Goal: Task Accomplishment & Management: Use online tool/utility

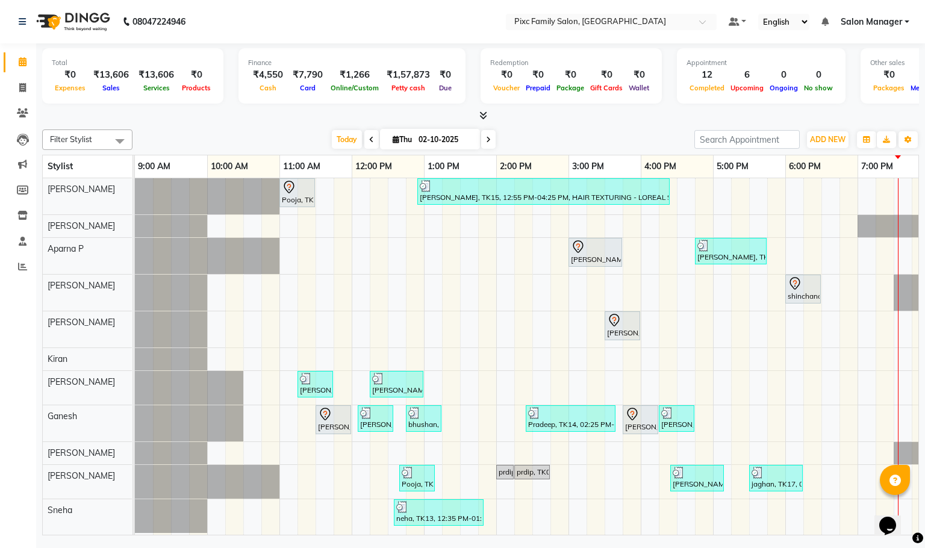
scroll to position [0, 98]
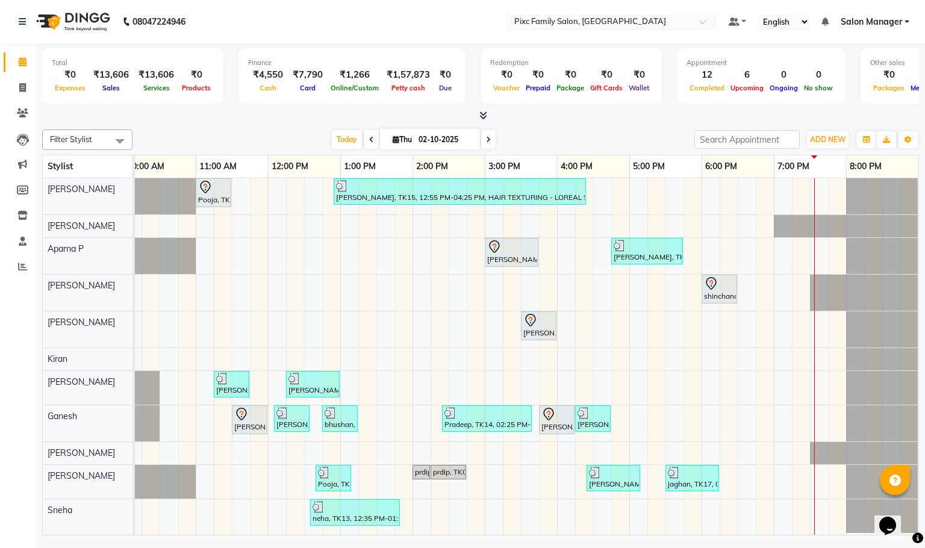
click at [486, 143] on icon at bounding box center [488, 139] width 5 height 7
type input "03-10-2025"
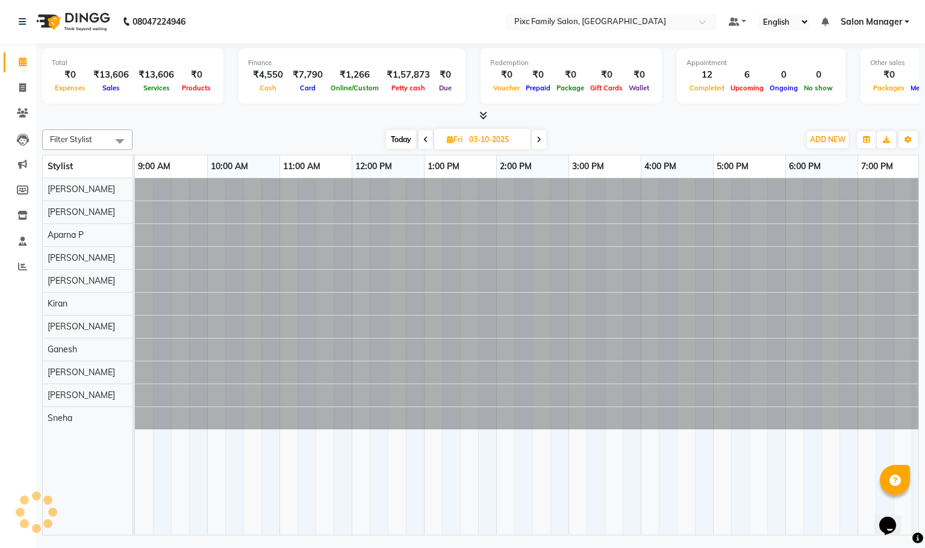
scroll to position [0, 84]
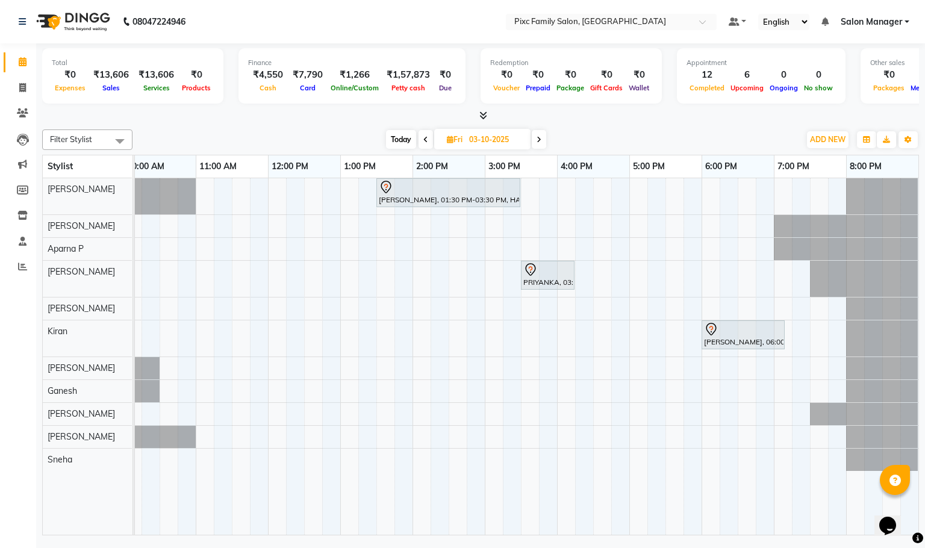
click at [210, 185] on div "[PERSON_NAME], 01:30 PM-03:30 PM, HAIR COLOR - GLOBAL INOA SHORT PRIYANKA, 03:3…" at bounding box center [484, 356] width 867 height 357
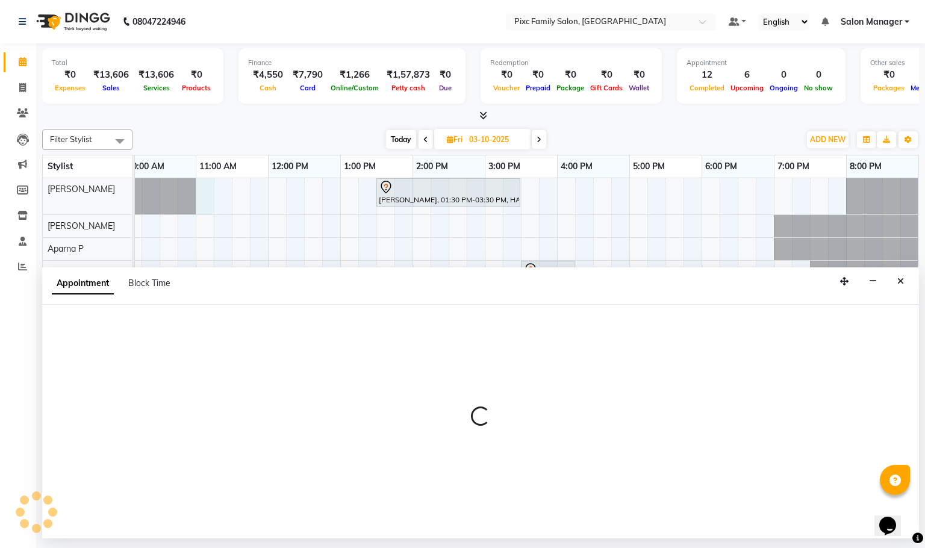
select select "16506"
select select "660"
select select "tentative"
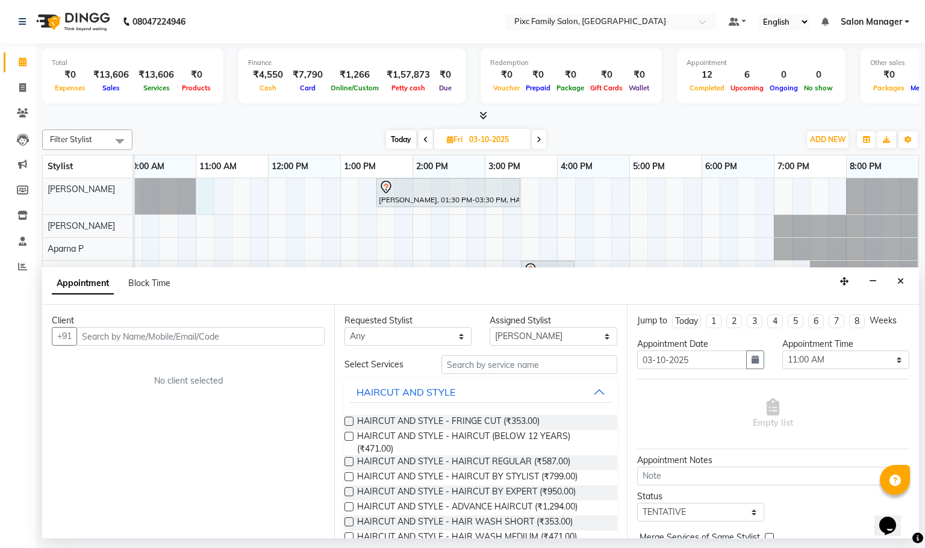
click at [216, 333] on input "text" at bounding box center [200, 336] width 248 height 19
type input "9865572656"
click at [302, 331] on span "Add Client" at bounding box center [299, 336] width 40 height 11
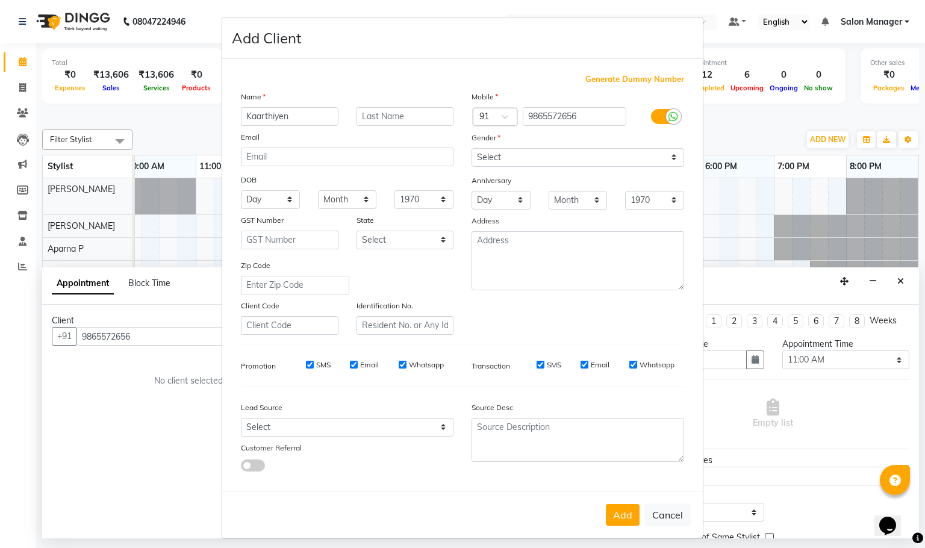
type input "Kaarthiyen"
click at [499, 160] on select "Select [DEMOGRAPHIC_DATA] [DEMOGRAPHIC_DATA] Other Prefer Not To Say" at bounding box center [578, 157] width 213 height 19
select select "[DEMOGRAPHIC_DATA]"
click at [472, 148] on select "Select [DEMOGRAPHIC_DATA] [DEMOGRAPHIC_DATA] Other Prefer Not To Say" at bounding box center [578, 157] width 213 height 19
click at [627, 511] on button "Add" at bounding box center [623, 515] width 34 height 22
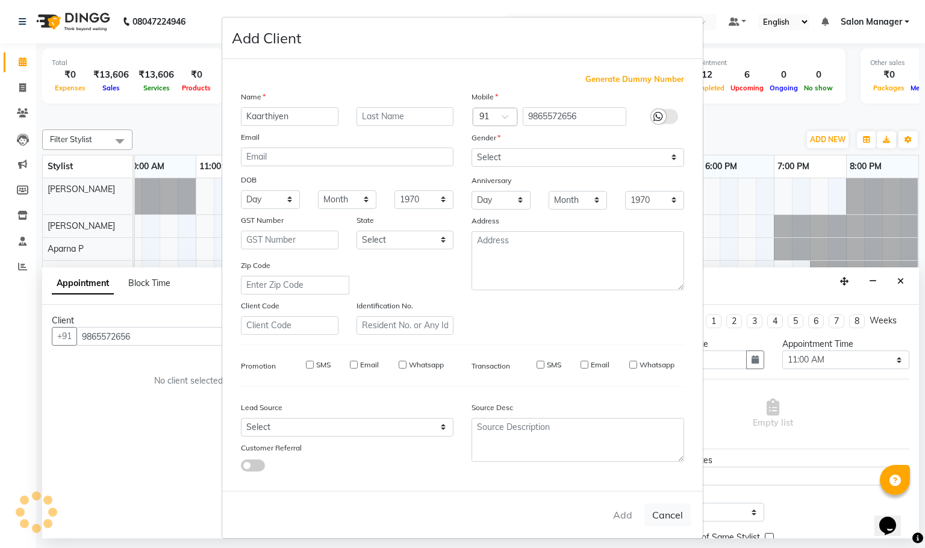
select select
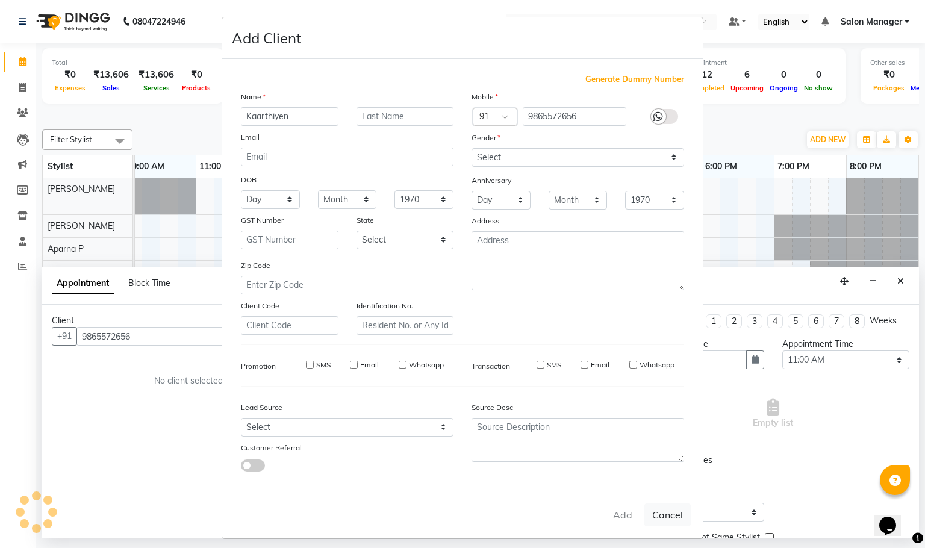
select select
checkbox input "false"
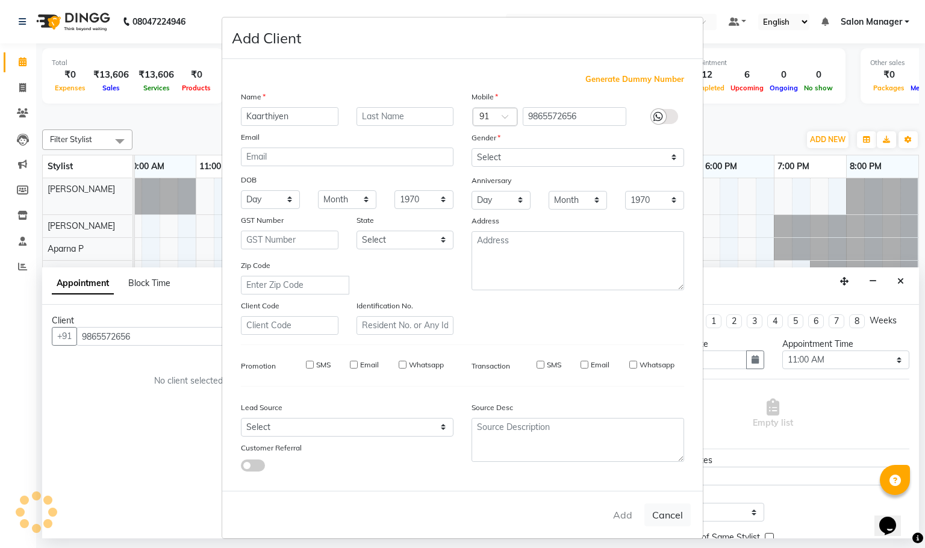
checkbox input "false"
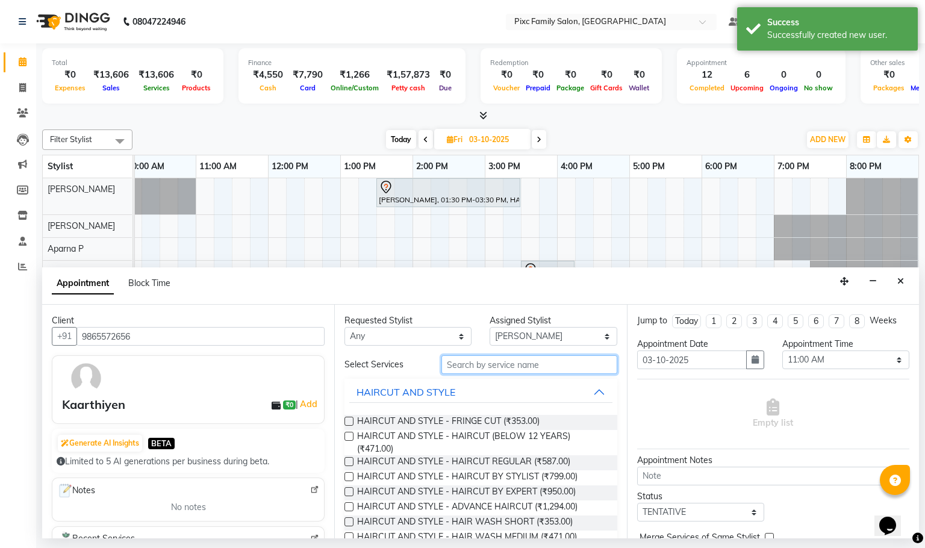
click at [542, 369] on input "text" at bounding box center [529, 364] width 176 height 19
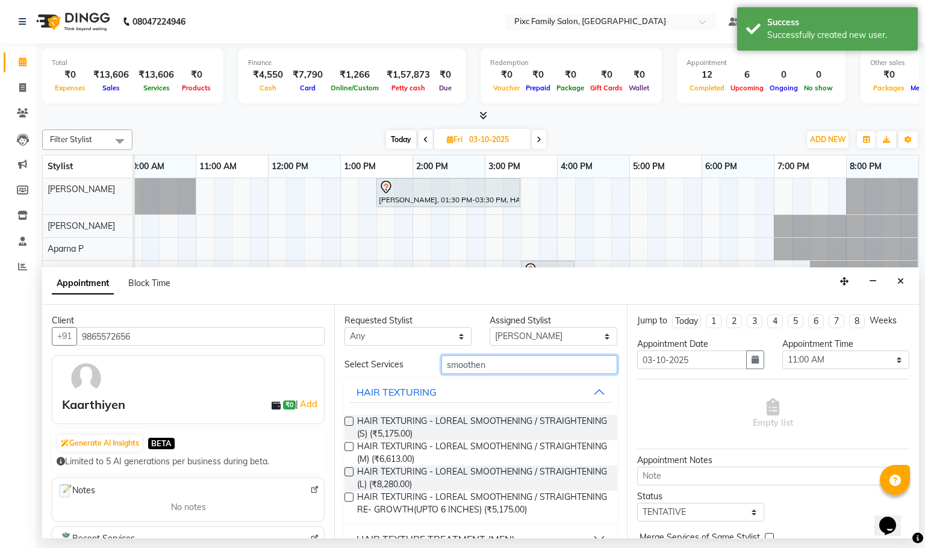
type input "smoothen"
click at [347, 423] on label at bounding box center [348, 421] width 9 height 9
click at [347, 423] on input "checkbox" at bounding box center [348, 423] width 8 height 8
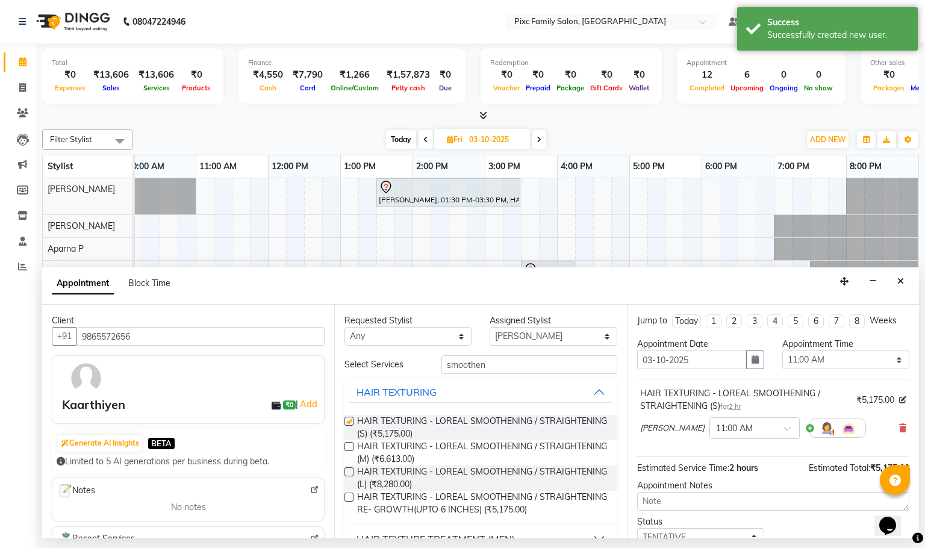
checkbox input "false"
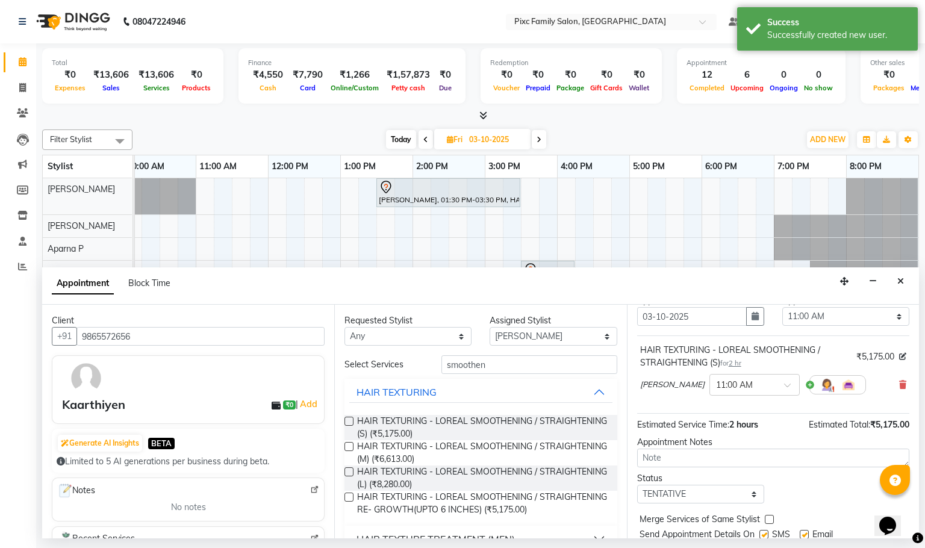
scroll to position [98, 0]
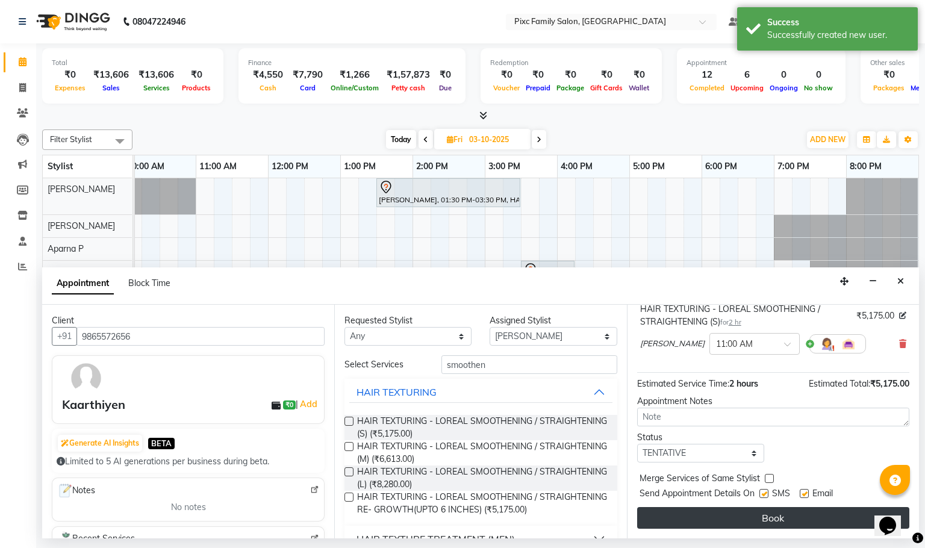
click at [795, 523] on button "Book" at bounding box center [773, 518] width 272 height 22
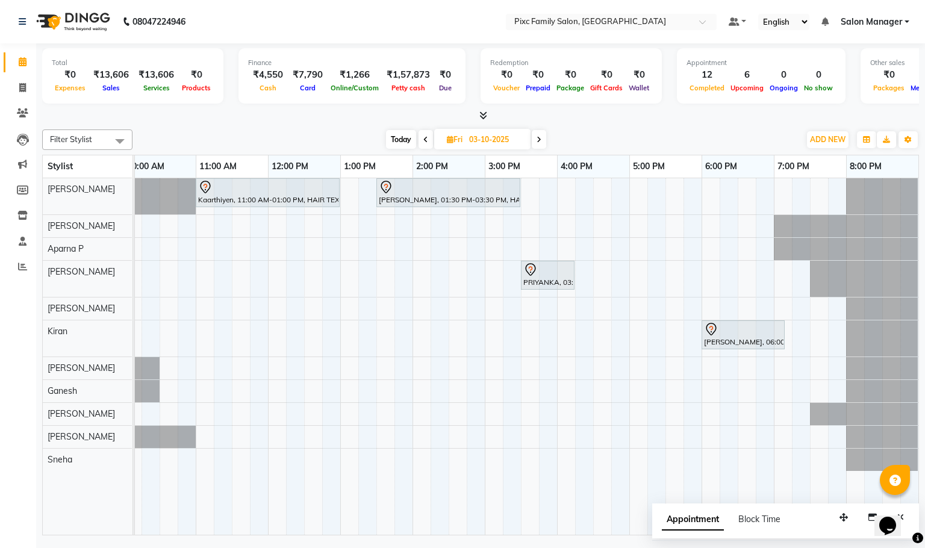
click at [391, 142] on span "Today" at bounding box center [401, 139] width 30 height 19
type input "02-10-2025"
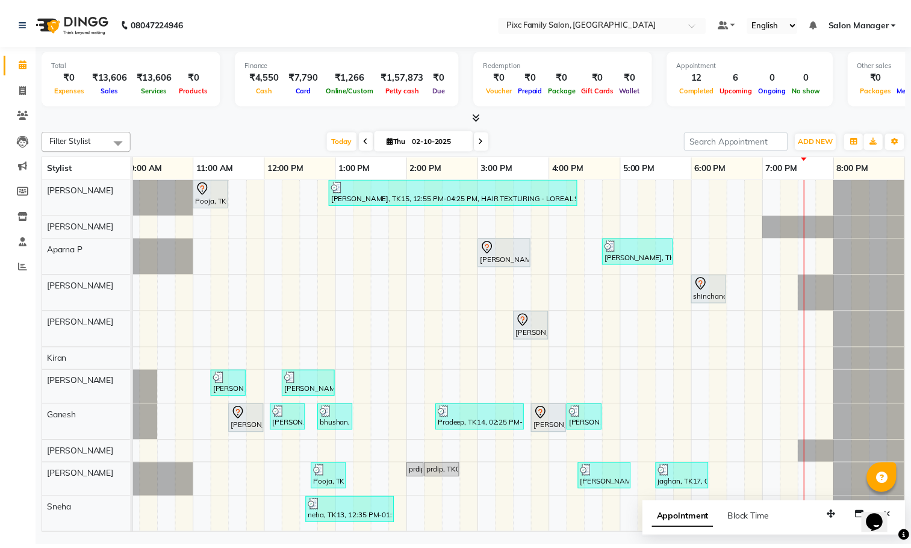
scroll to position [15, 0]
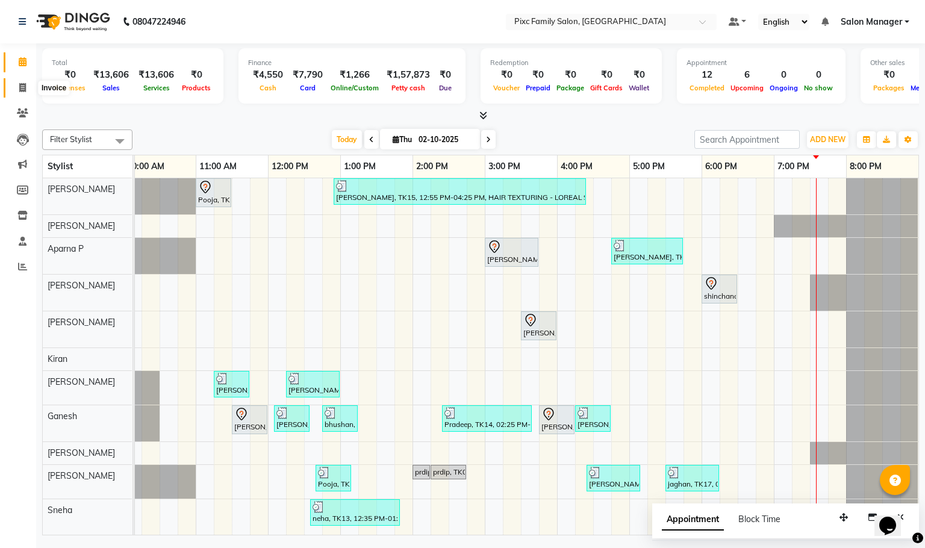
click at [28, 87] on span at bounding box center [22, 88] width 21 height 14
select select "service"
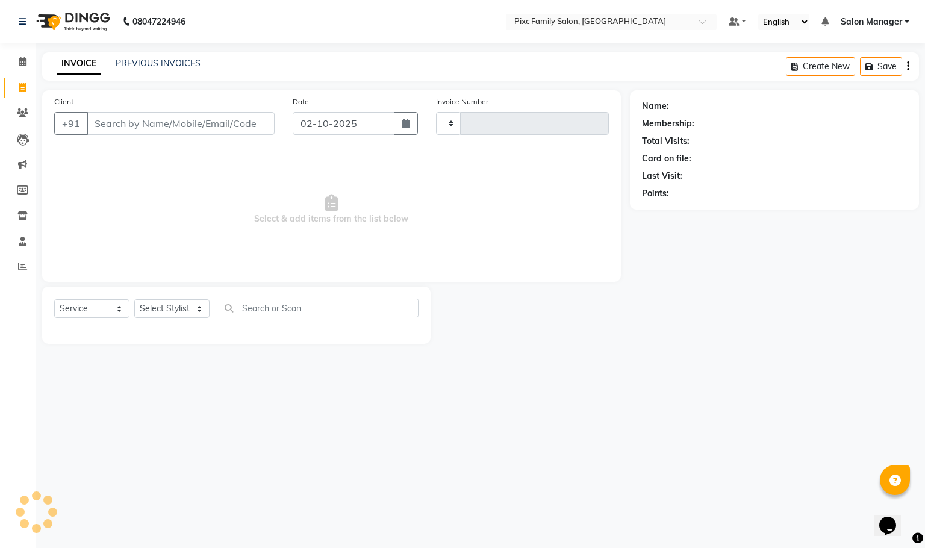
type input "1960"
select select "3509"
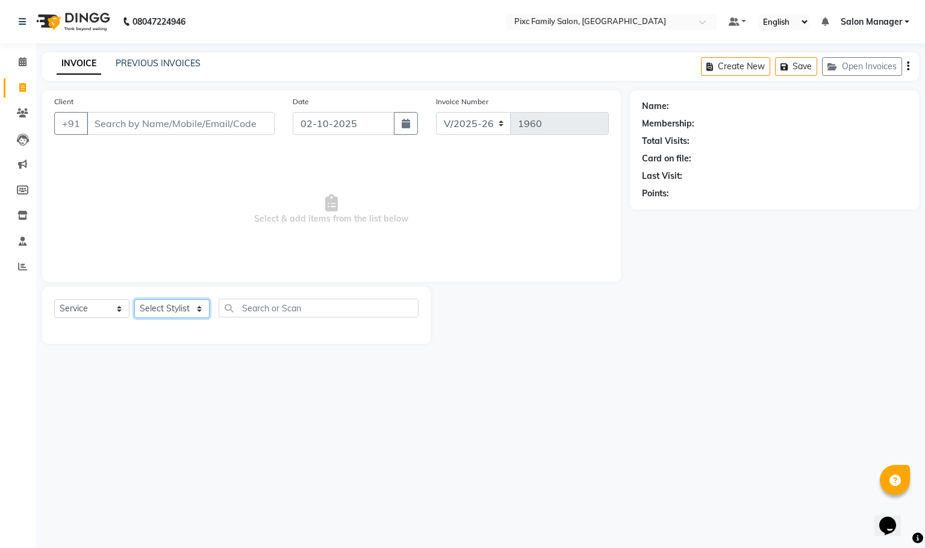
click at [186, 308] on select "Select Stylist [PERSON_NAME] [PERSON_NAME] [PERSON_NAME] Aparna P [PERSON_NAME]…" at bounding box center [171, 308] width 75 height 19
select select "91662"
click at [134, 300] on select "Select Stylist [PERSON_NAME] [PERSON_NAME] [PERSON_NAME] Aparna P [PERSON_NAME]…" at bounding box center [171, 308] width 75 height 19
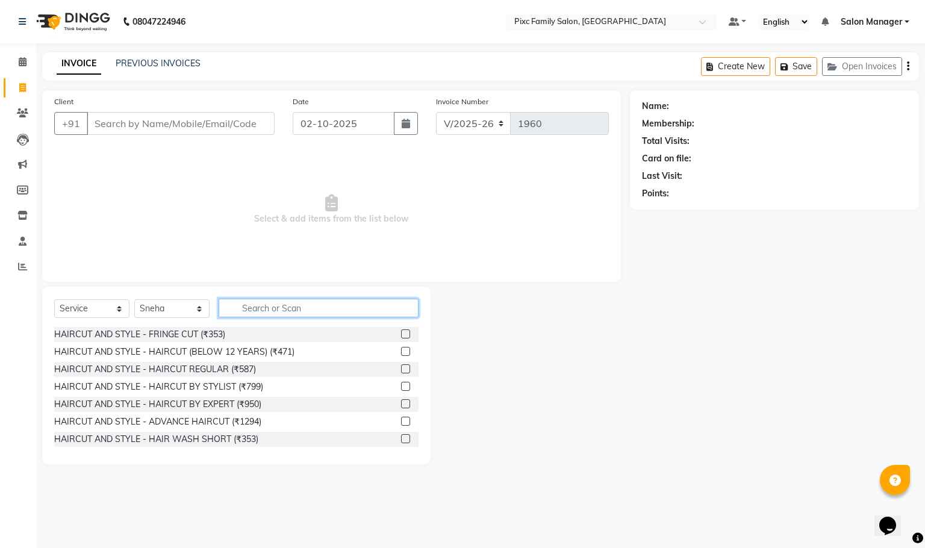
drag, startPoint x: 280, startPoint y: 314, endPoint x: 277, endPoint y: 307, distance: 7.8
click at [278, 311] on input "text" at bounding box center [319, 308] width 200 height 19
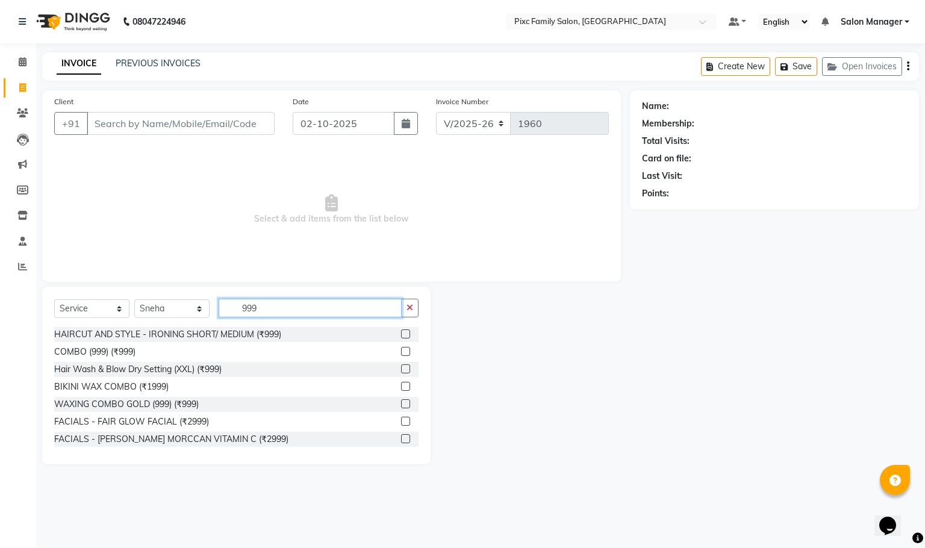
type input "999"
click at [401, 352] on label at bounding box center [405, 351] width 9 height 9
click at [401, 352] on input "checkbox" at bounding box center [405, 352] width 8 height 8
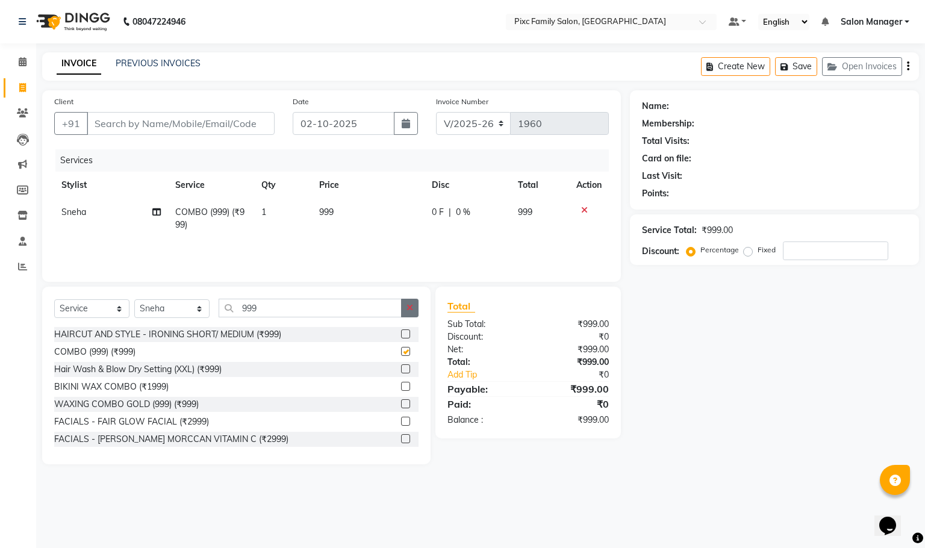
checkbox input "false"
click at [411, 310] on icon "button" at bounding box center [409, 308] width 7 height 8
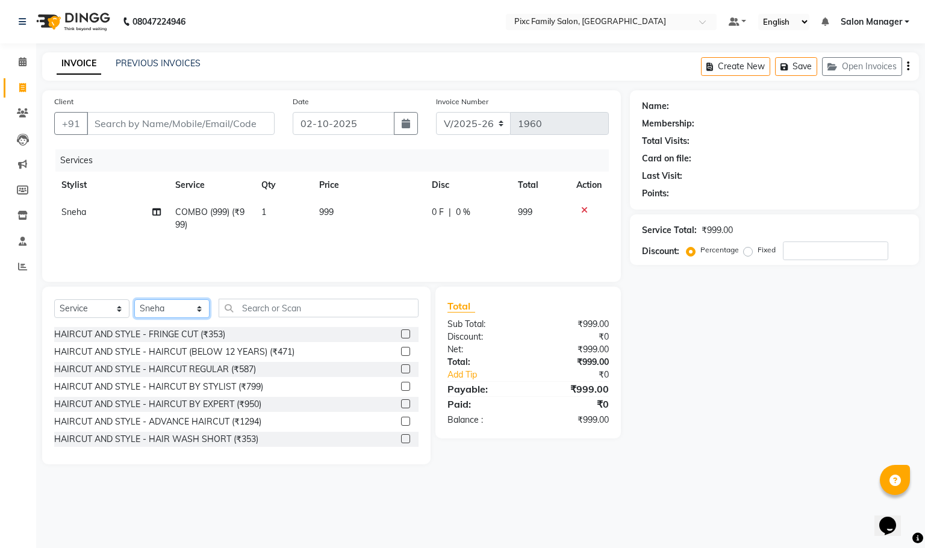
click at [187, 311] on select "Select Stylist [PERSON_NAME] [PERSON_NAME] [PERSON_NAME] Aparna P [PERSON_NAME]…" at bounding box center [171, 308] width 75 height 19
select select "16506"
click at [134, 300] on select "Select Stylist [PERSON_NAME] [PERSON_NAME] [PERSON_NAME] Aparna P [PERSON_NAME]…" at bounding box center [171, 308] width 75 height 19
click at [266, 315] on input "text" at bounding box center [319, 308] width 200 height 19
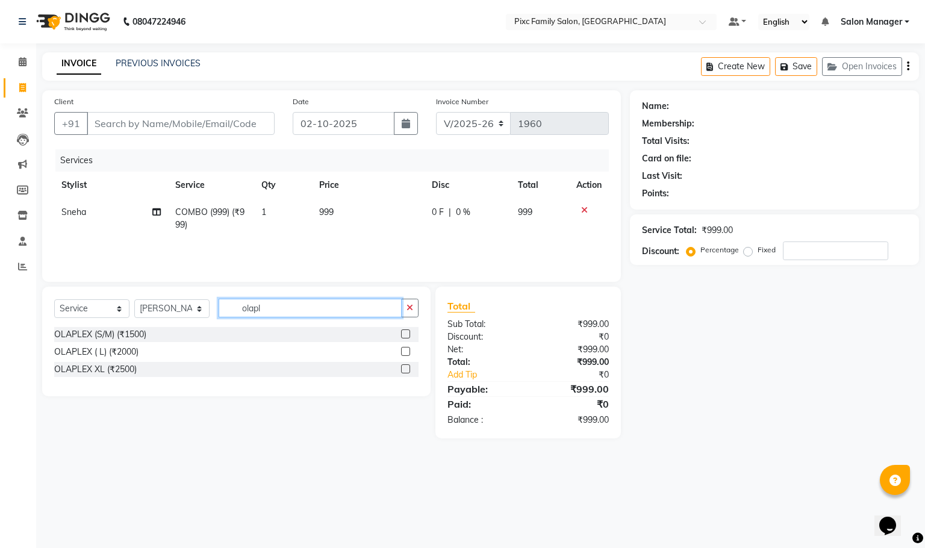
type input "olapl"
click at [406, 333] on label at bounding box center [405, 333] width 9 height 9
click at [406, 333] on input "checkbox" at bounding box center [405, 335] width 8 height 8
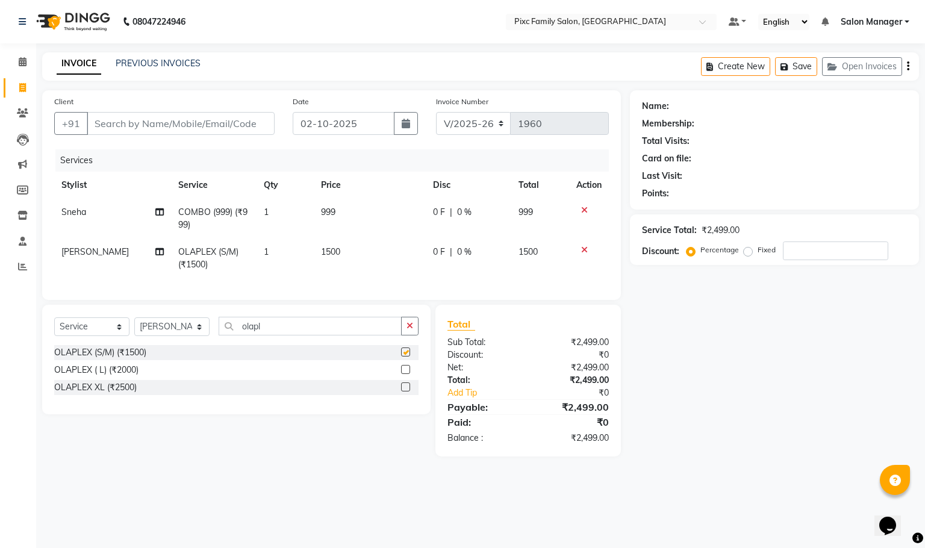
checkbox input "false"
click at [331, 255] on span "1500" at bounding box center [330, 251] width 19 height 11
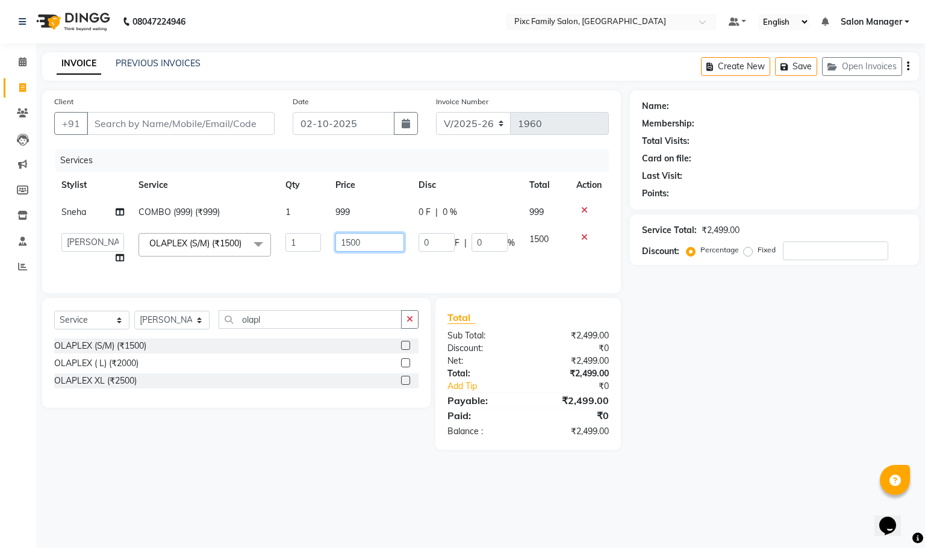
click at [367, 241] on input "1500" at bounding box center [369, 242] width 69 height 19
type input "1"
type input "3500"
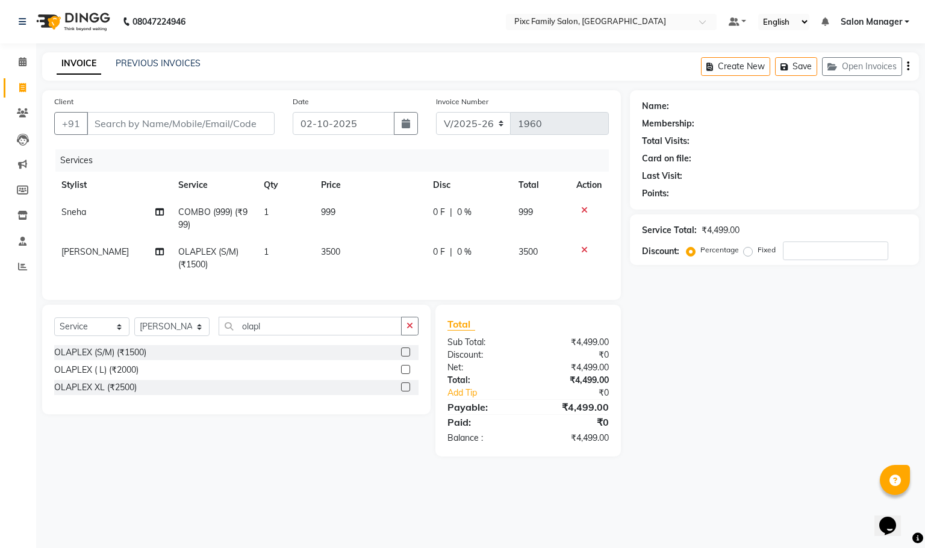
click at [418, 280] on div "Services Stylist Service Qty Price Disc Total Action Sneha COMBO (999) (₹999) 1…" at bounding box center [331, 218] width 555 height 139
click at [187, 130] on input "Client" at bounding box center [181, 123] width 188 height 23
paste input "78291 56285"
type input "78291 56285"
type input "0"
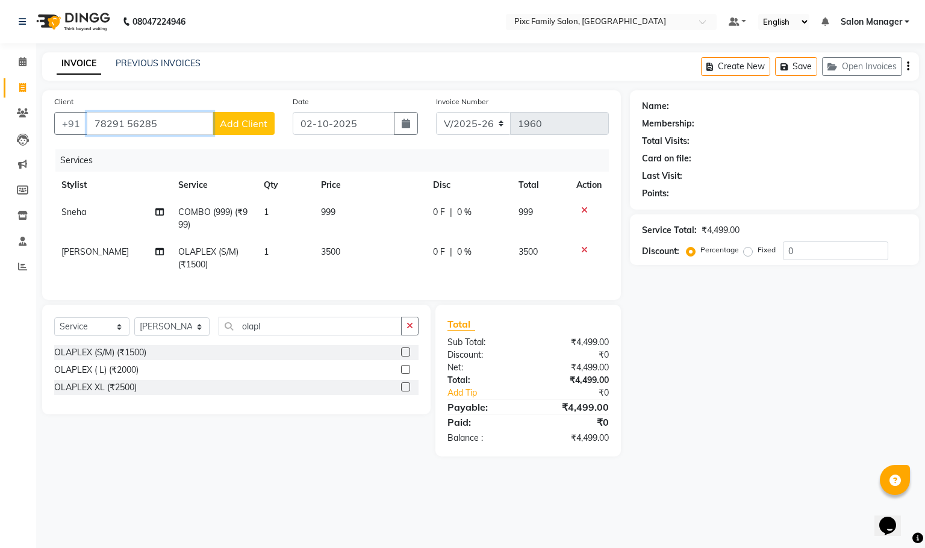
click at [127, 119] on input "78291 56285" at bounding box center [150, 123] width 126 height 23
type input "7829156285"
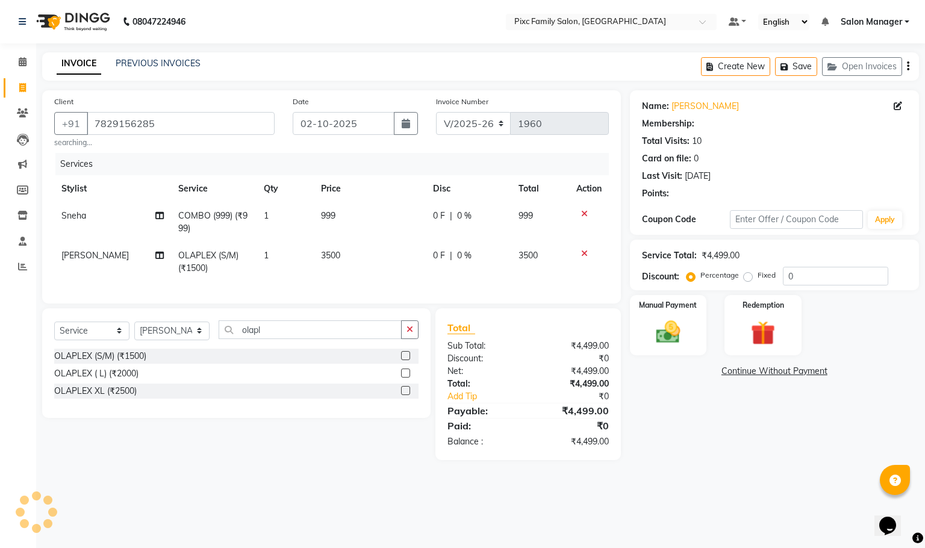
select select "1: Object"
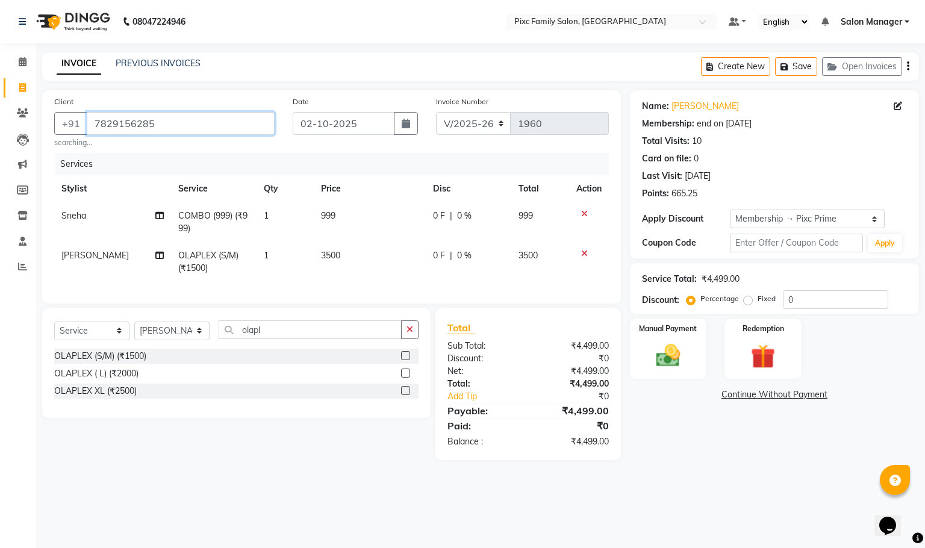
click at [181, 126] on input "7829156285" at bounding box center [181, 123] width 188 height 23
click at [738, 460] on div "Name: [PERSON_NAME] Membership: end on [DATE] Total Visits: 10 Card on file: 0 …" at bounding box center [779, 275] width 298 height 370
click at [808, 304] on input "0" at bounding box center [835, 299] width 105 height 19
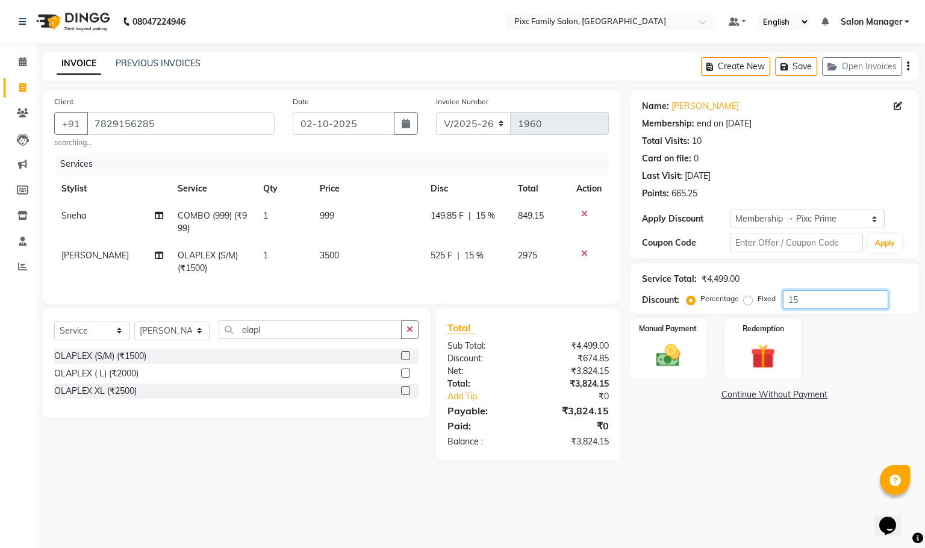
type input "15"
click at [486, 214] on span "15 %" at bounding box center [485, 216] width 19 height 13
select select "91662"
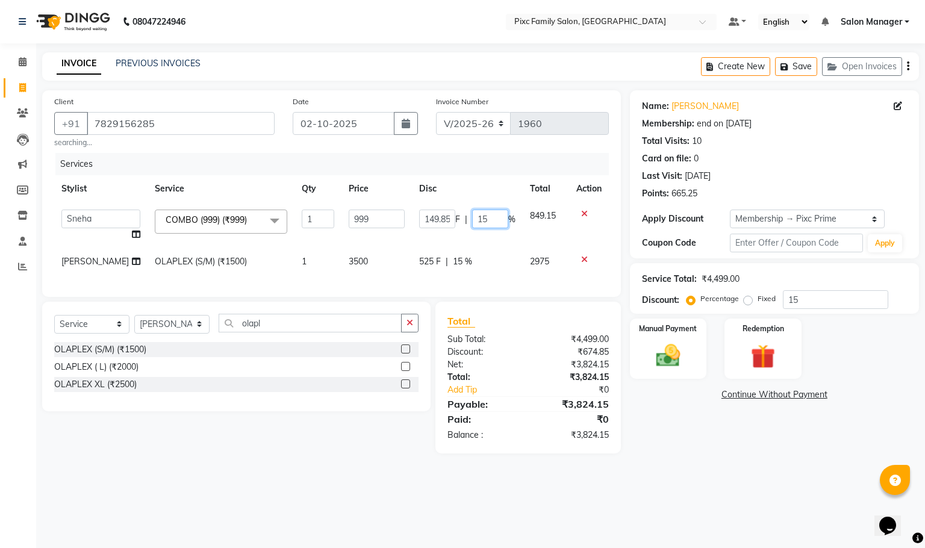
click at [497, 216] on input "15" at bounding box center [490, 219] width 36 height 19
type input "1"
click at [611, 231] on div "Client [PHONE_NUMBER] searching... Date [DATE] Invoice Number V/2025 V/[PHONE_N…" at bounding box center [331, 193] width 579 height 207
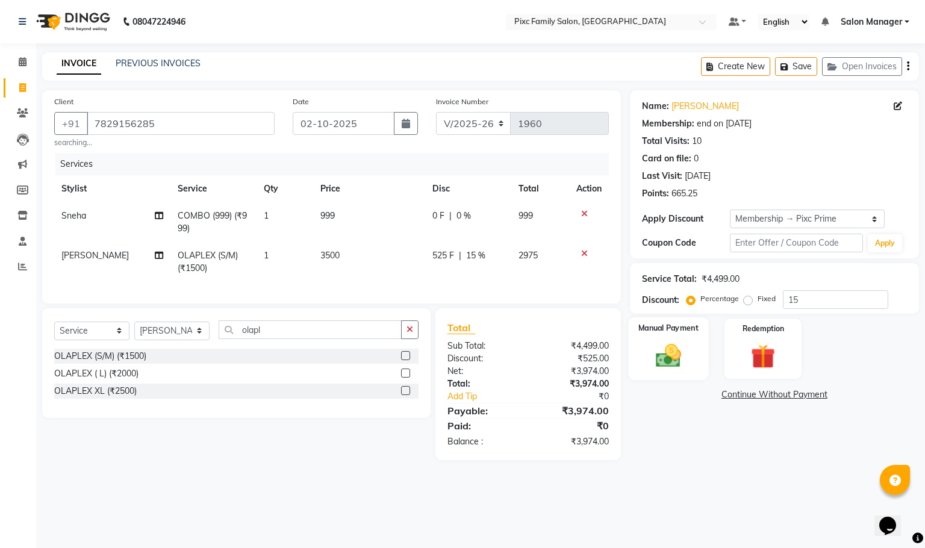
click at [665, 373] on div "Manual Payment" at bounding box center [668, 348] width 80 height 63
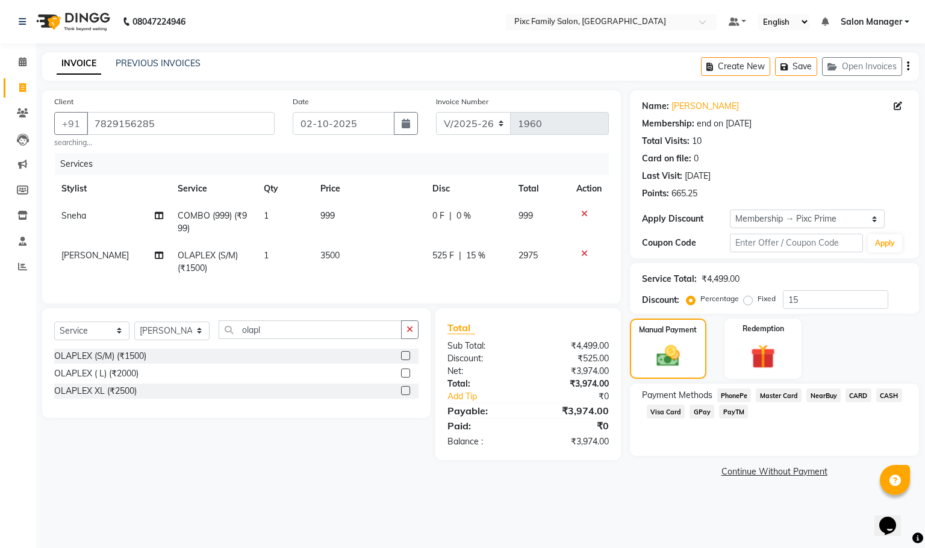
click at [734, 392] on span "PhonePe" at bounding box center [734, 395] width 34 height 14
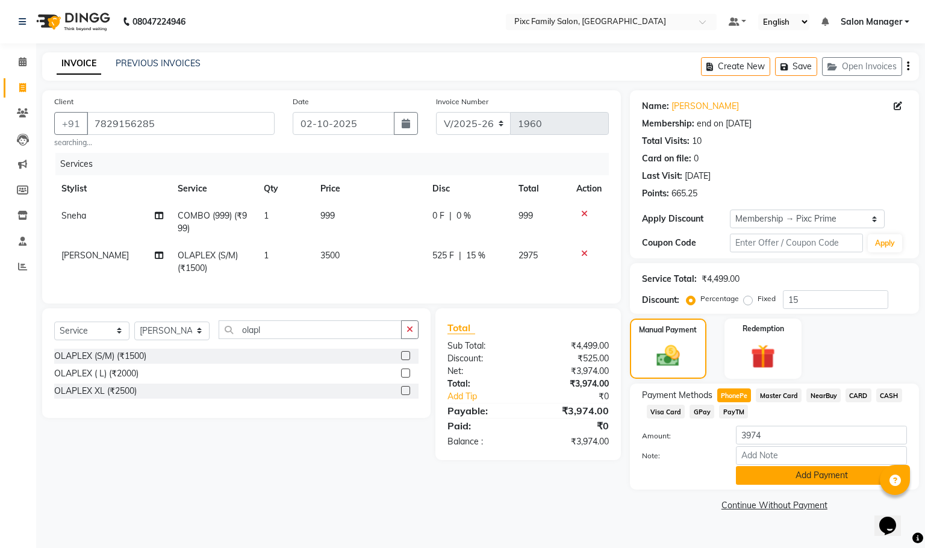
click at [811, 481] on button "Add Payment" at bounding box center [821, 475] width 171 height 19
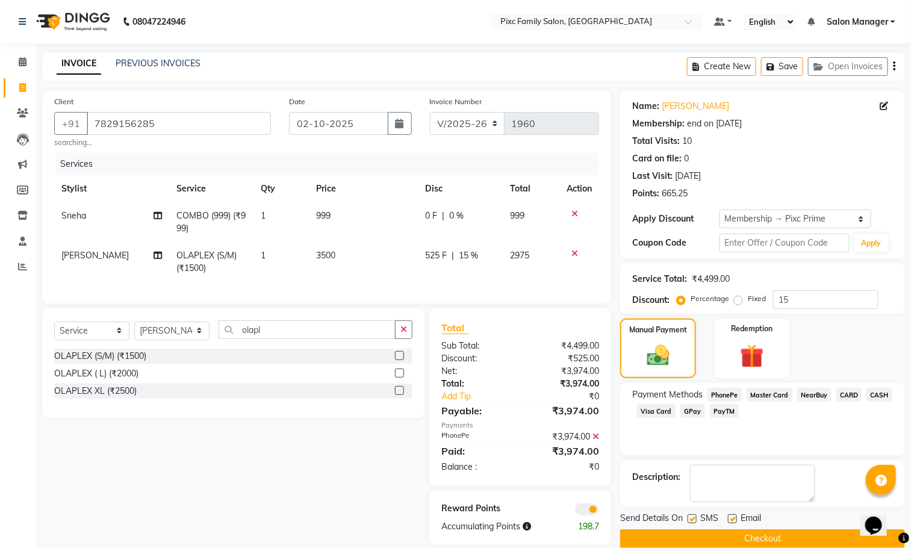
scroll to position [29, 0]
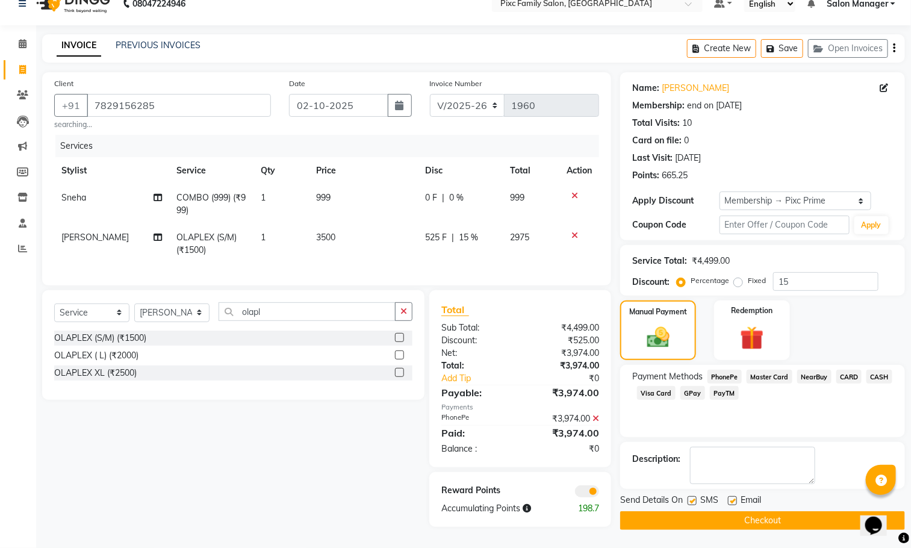
click at [770, 511] on button "Checkout" at bounding box center [762, 520] width 285 height 19
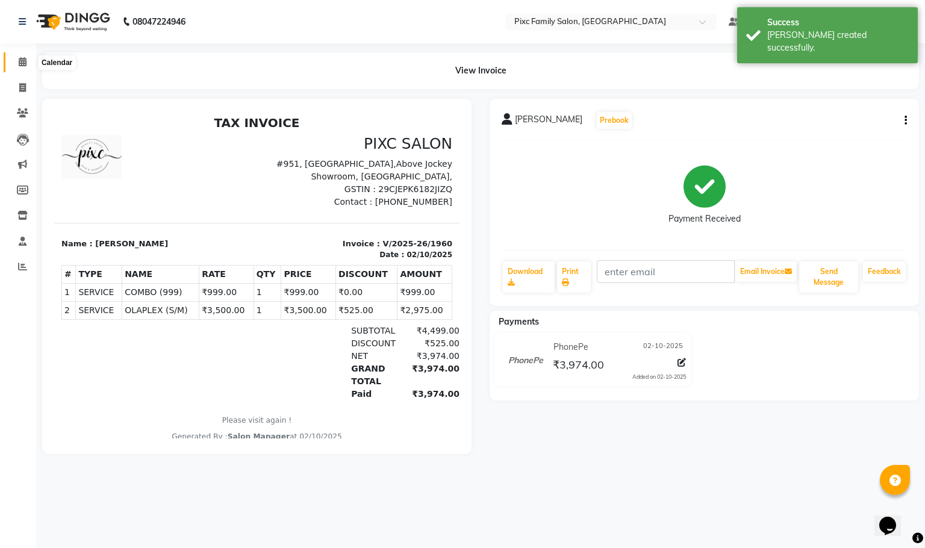
click at [22, 66] on icon at bounding box center [23, 61] width 8 height 9
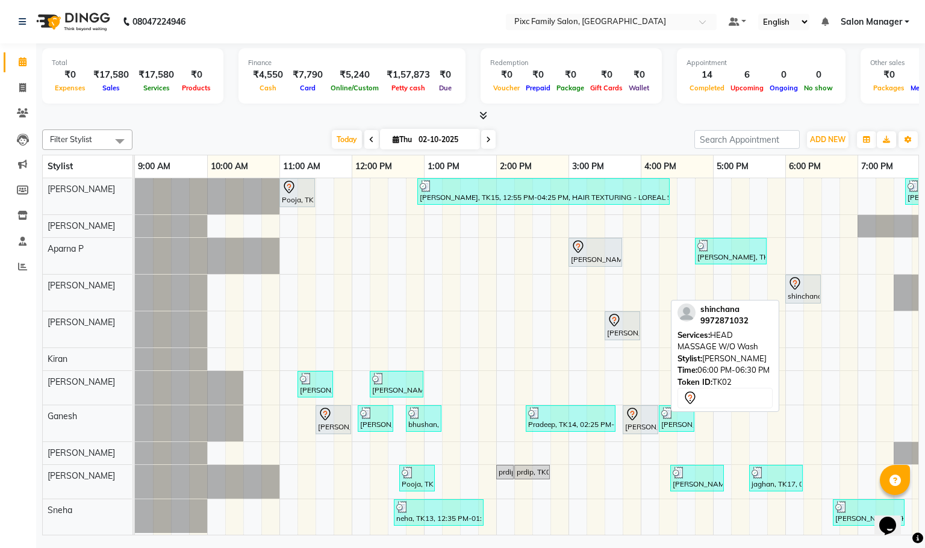
click at [791, 297] on div "shinchana, TK02, 06:00 PM-06:30 PM, HEAD MASSAGE W/O Wash" at bounding box center [802, 288] width 33 height 25
select select "7"
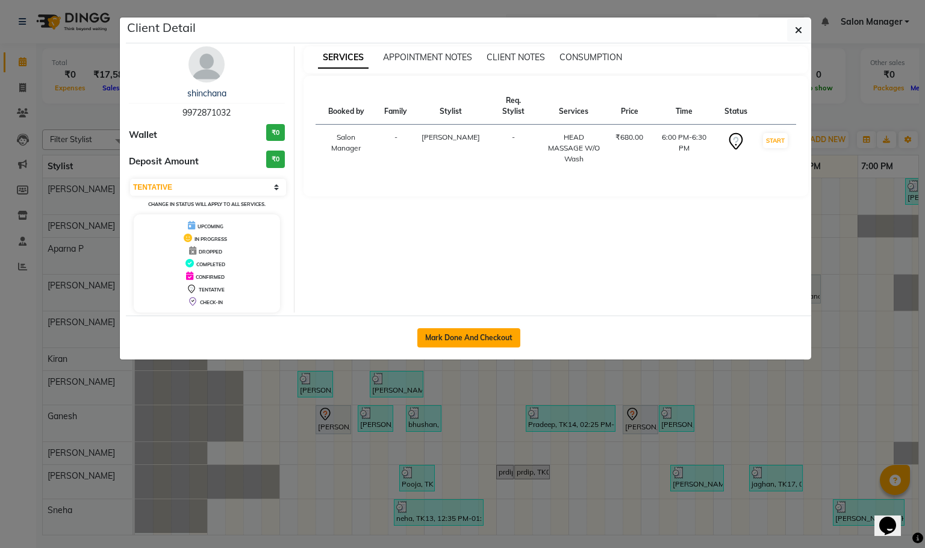
click at [503, 336] on button "Mark Done And Checkout" at bounding box center [468, 337] width 103 height 19
select select "3509"
select select "service"
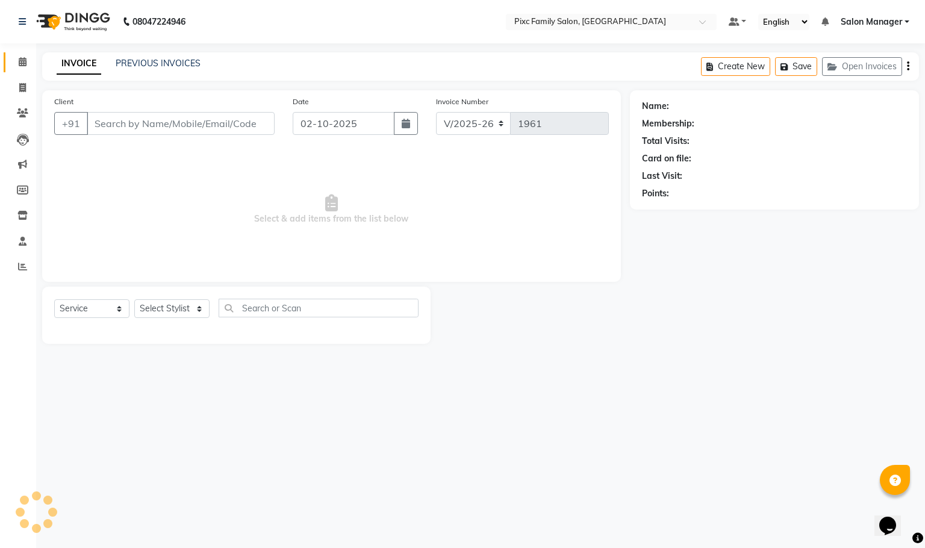
type input "9972871032"
select select "52979"
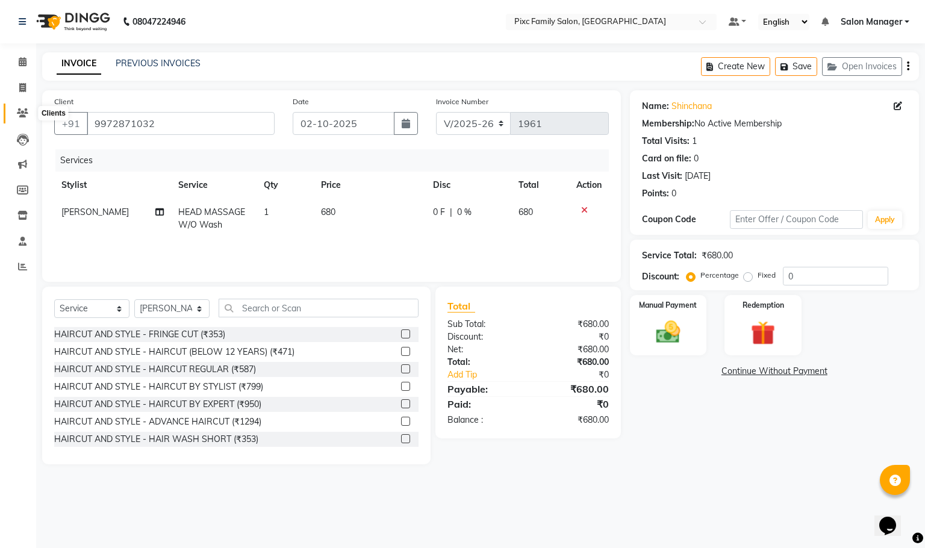
click at [22, 111] on icon at bounding box center [22, 112] width 11 height 9
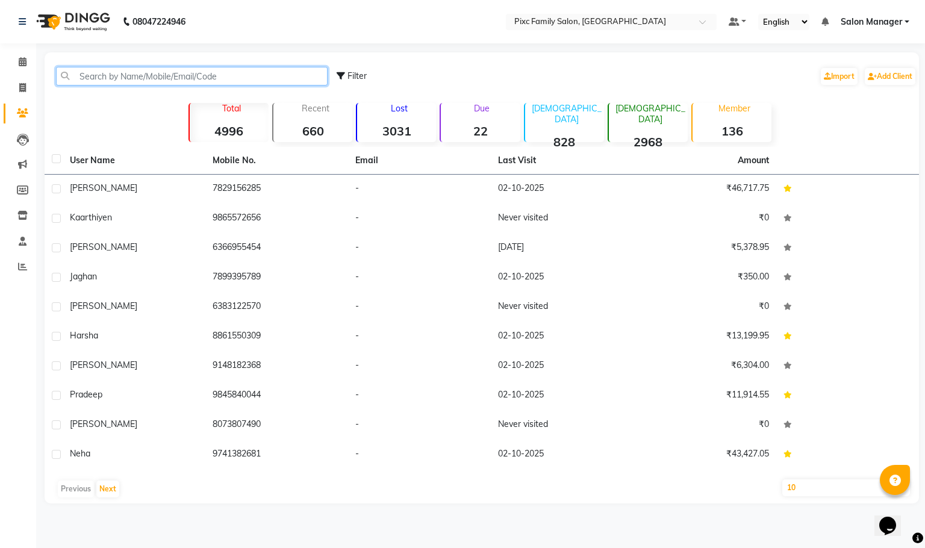
click at [123, 76] on input "text" at bounding box center [192, 76] width 272 height 19
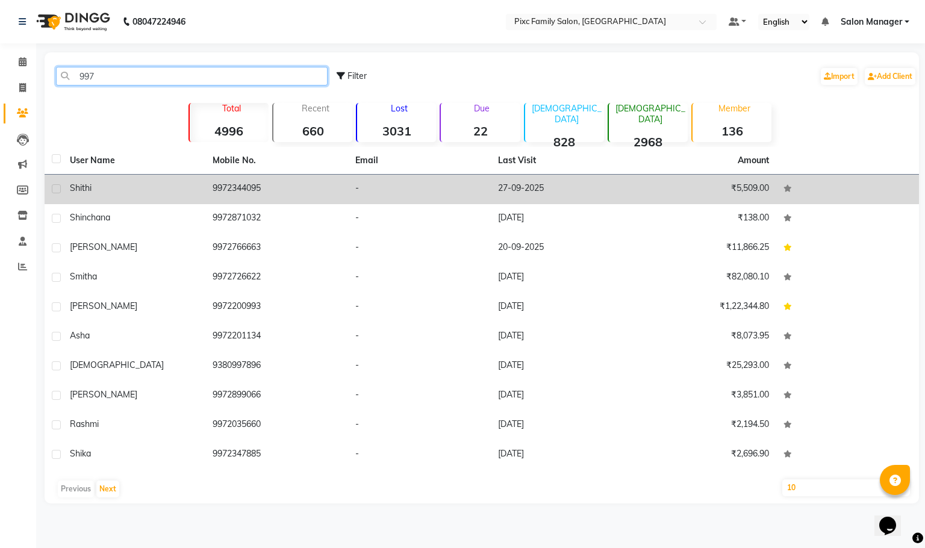
type input "997"
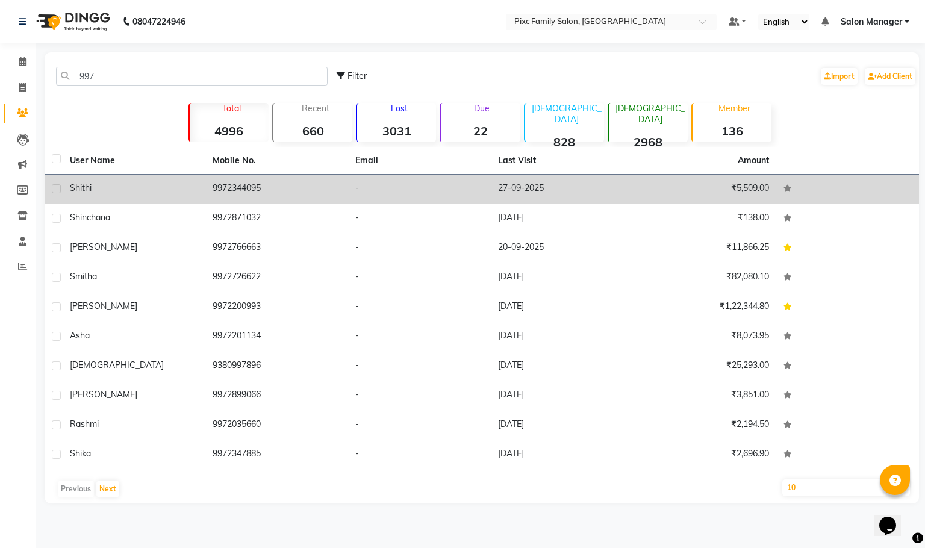
click at [56, 190] on label at bounding box center [56, 188] width 9 height 9
click at [56, 190] on input "checkbox" at bounding box center [56, 189] width 8 height 8
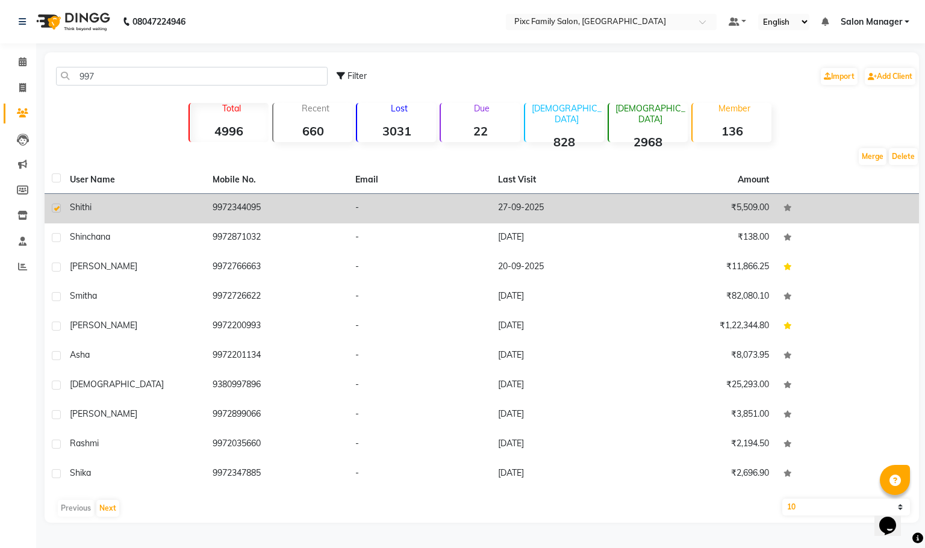
click at [52, 210] on label at bounding box center [56, 208] width 9 height 9
click at [52, 210] on input "checkbox" at bounding box center [56, 209] width 8 height 8
checkbox input "false"
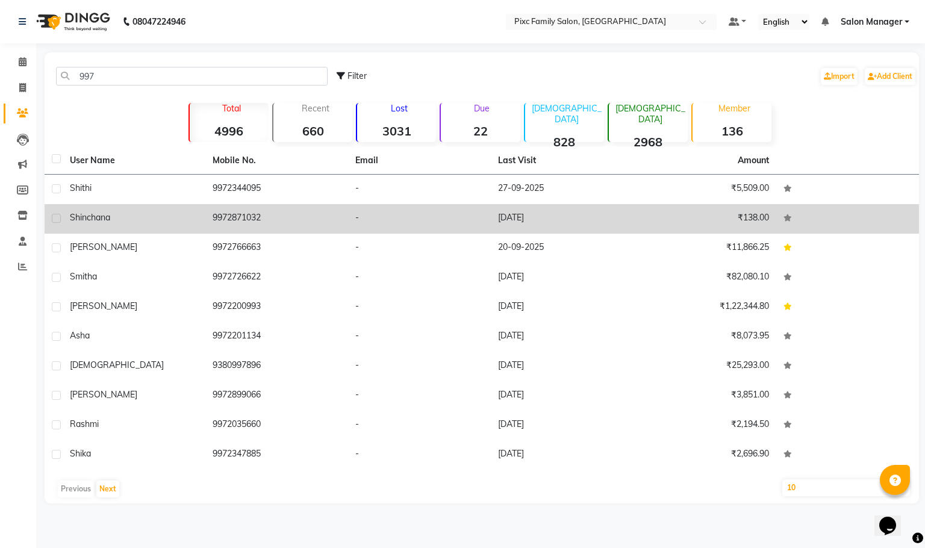
click at [56, 217] on label at bounding box center [56, 218] width 9 height 9
click at [56, 217] on input "checkbox" at bounding box center [56, 219] width 8 height 8
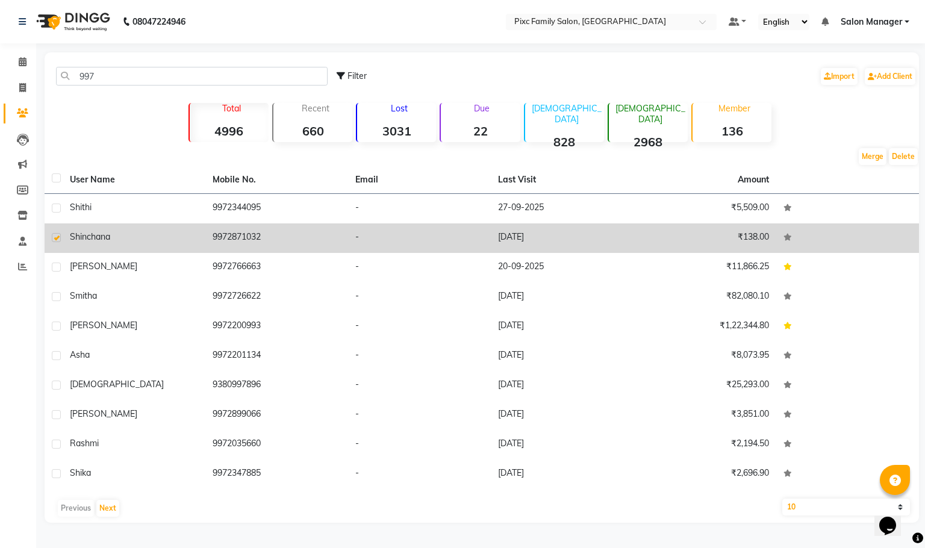
click at [217, 233] on td "9972871032" at bounding box center [276, 238] width 143 height 30
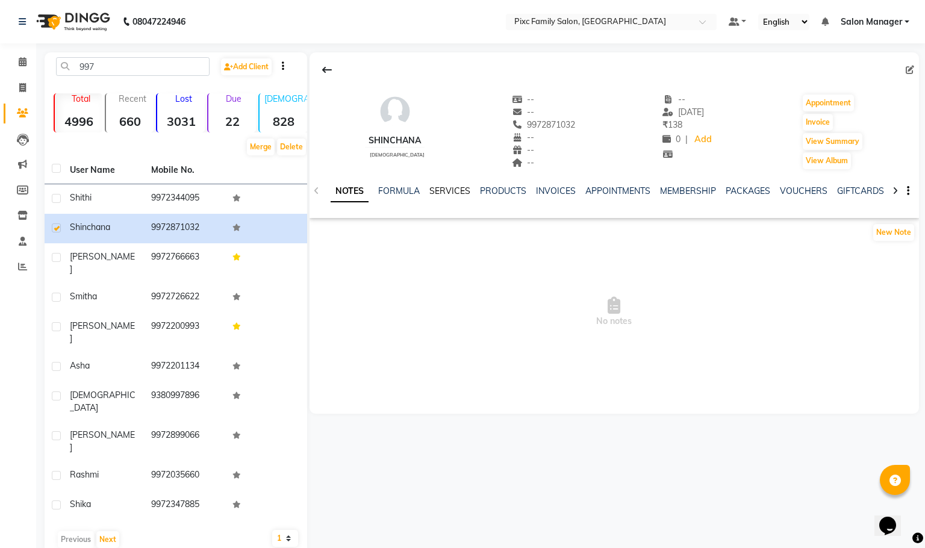
click at [441, 190] on link "SERVICES" at bounding box center [449, 190] width 41 height 11
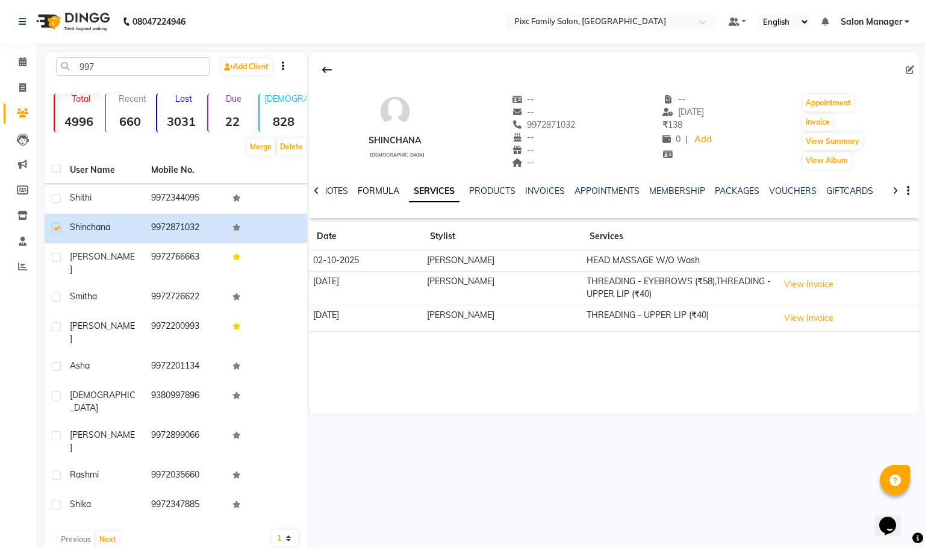
click at [374, 187] on link "FORMULA" at bounding box center [379, 190] width 42 height 11
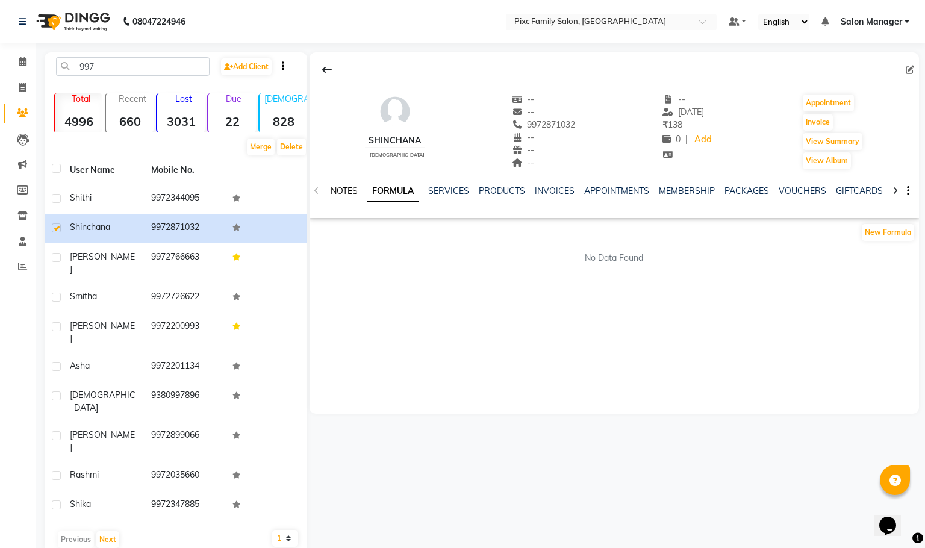
click at [340, 191] on link "NOTES" at bounding box center [344, 190] width 27 height 11
click at [454, 198] on div "SERVICES" at bounding box center [449, 191] width 41 height 13
click at [454, 196] on link "SERVICES" at bounding box center [449, 190] width 41 height 11
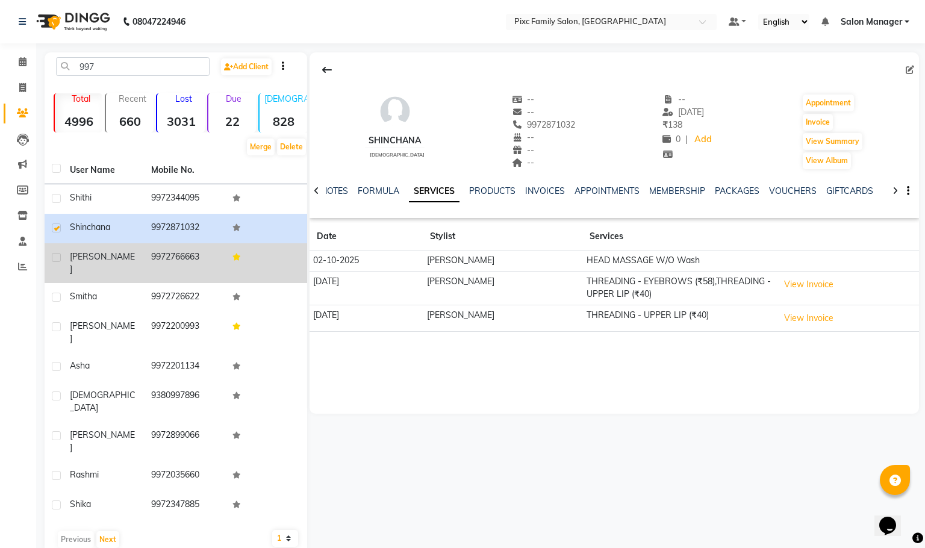
click at [60, 225] on label at bounding box center [56, 227] width 9 height 9
click at [60, 225] on input "checkbox" at bounding box center [56, 229] width 8 height 8
checkbox input "false"
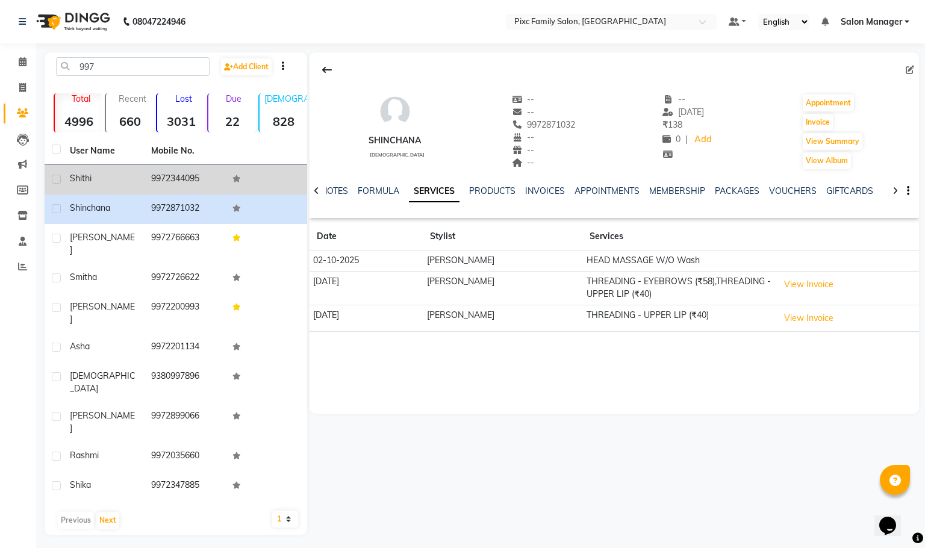
click at [58, 181] on label at bounding box center [56, 179] width 9 height 9
click at [58, 181] on input "checkbox" at bounding box center [56, 180] width 8 height 8
checkbox input "true"
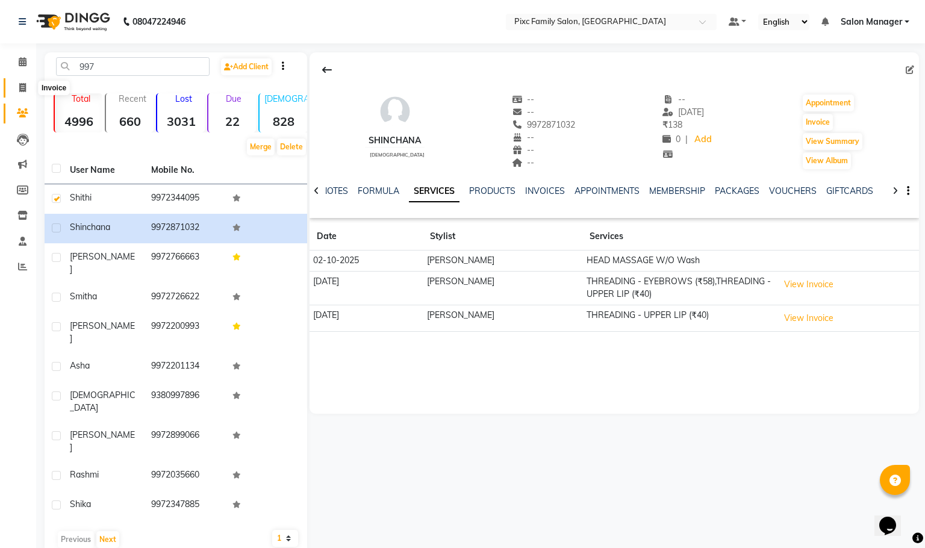
click at [22, 87] on icon at bounding box center [22, 87] width 7 height 9
select select "3509"
select select "service"
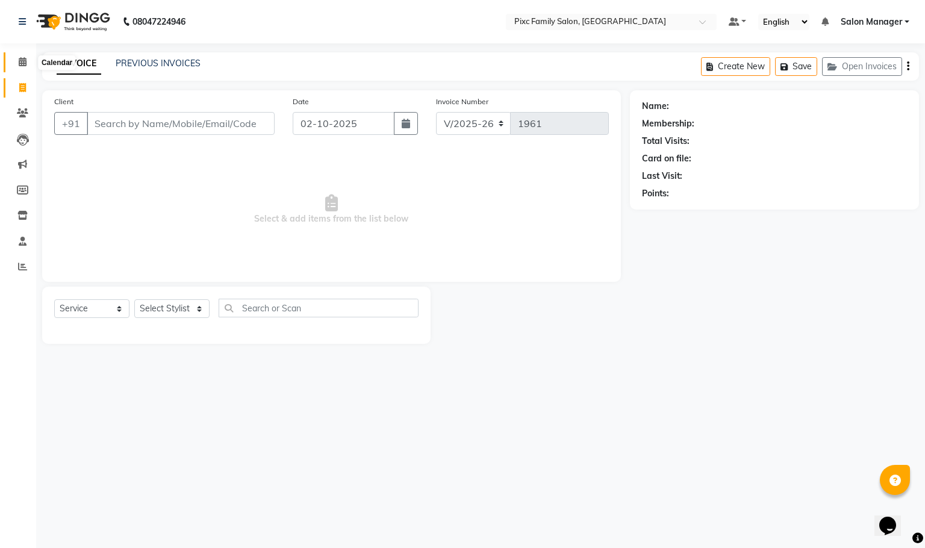
click at [16, 60] on span at bounding box center [22, 62] width 21 height 14
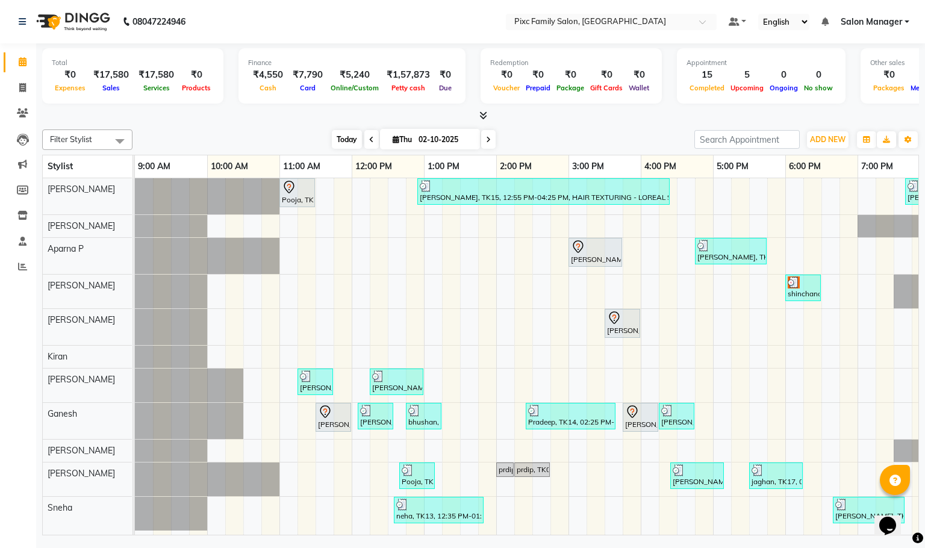
click at [346, 134] on span "Today" at bounding box center [347, 139] width 30 height 19
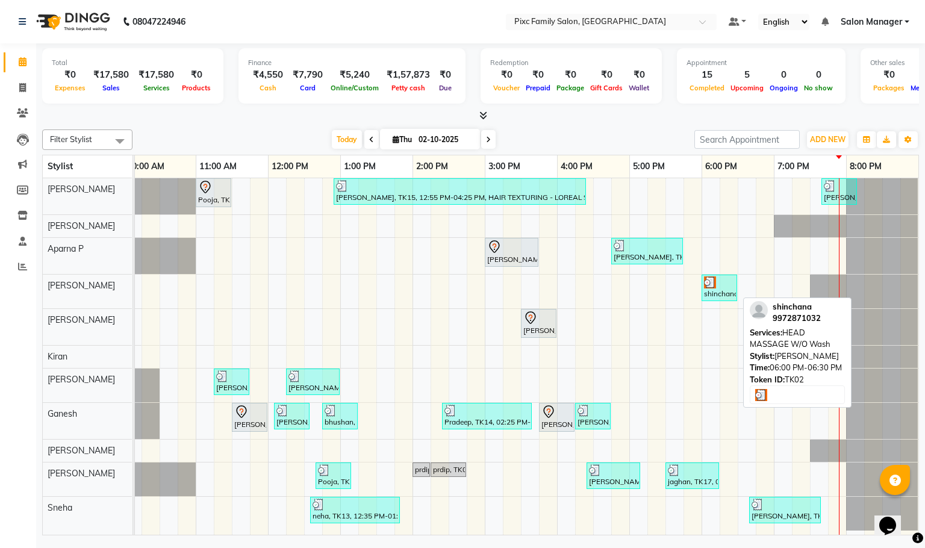
click at [728, 288] on div at bounding box center [719, 282] width 31 height 12
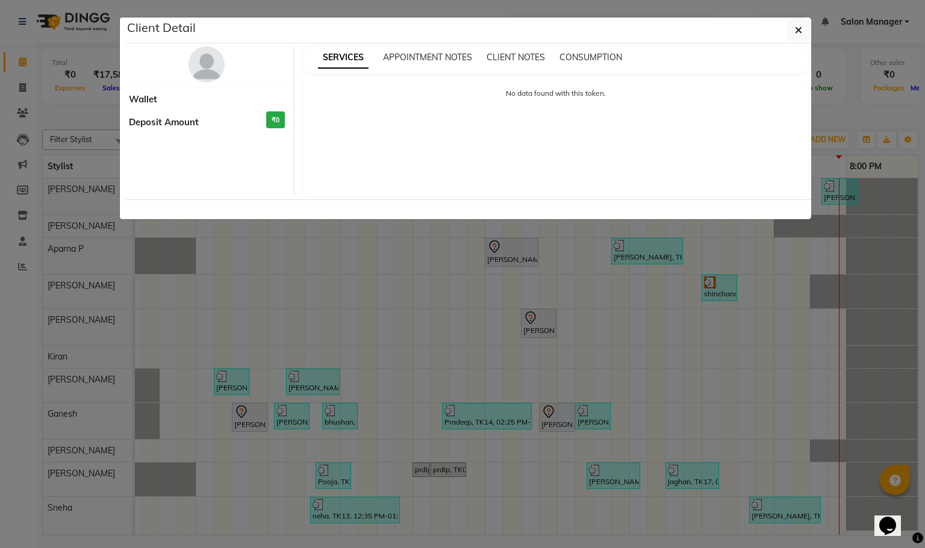
select select "3"
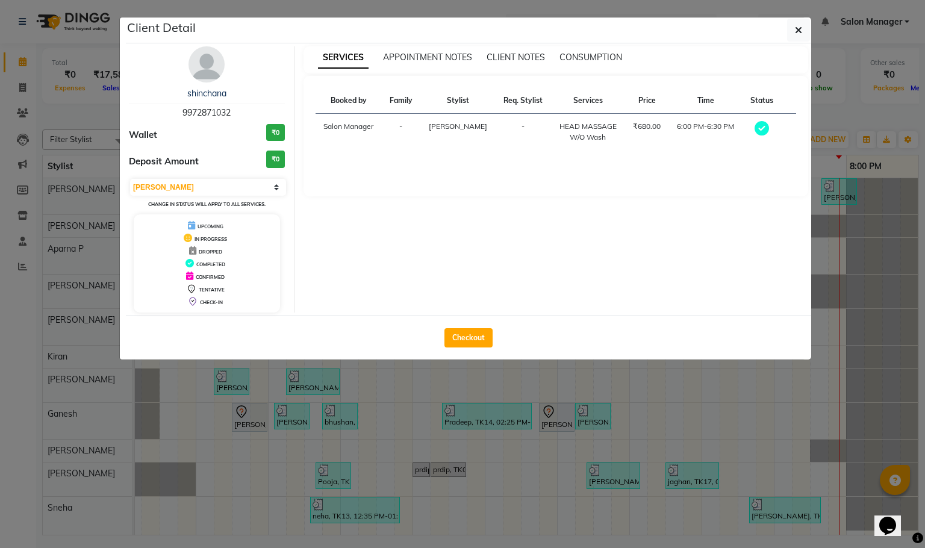
click at [358, 481] on ngb-modal-window "Client Detail shinchana 9972871032 Wallet ₹0 Deposit Amount ₹0 Select MARK DONE…" at bounding box center [462, 274] width 925 height 548
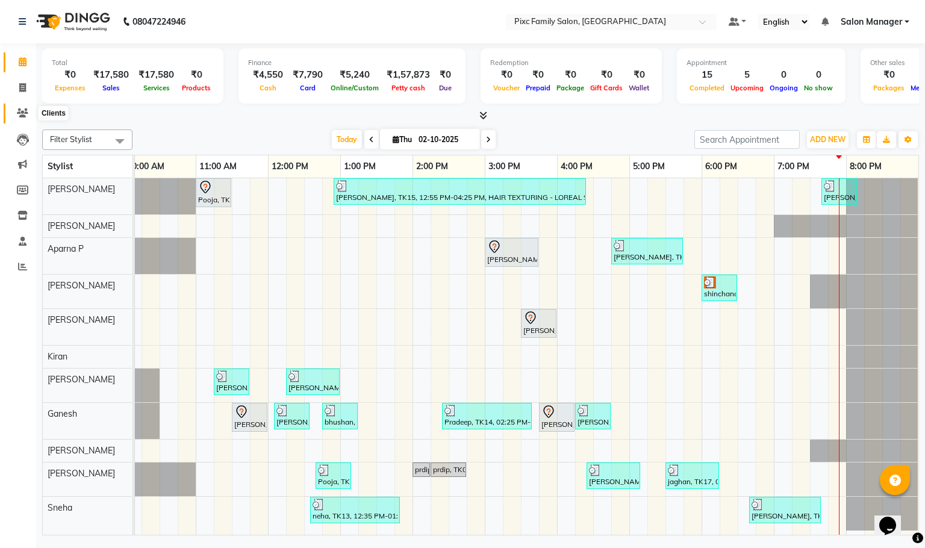
click at [22, 107] on span at bounding box center [22, 114] width 21 height 14
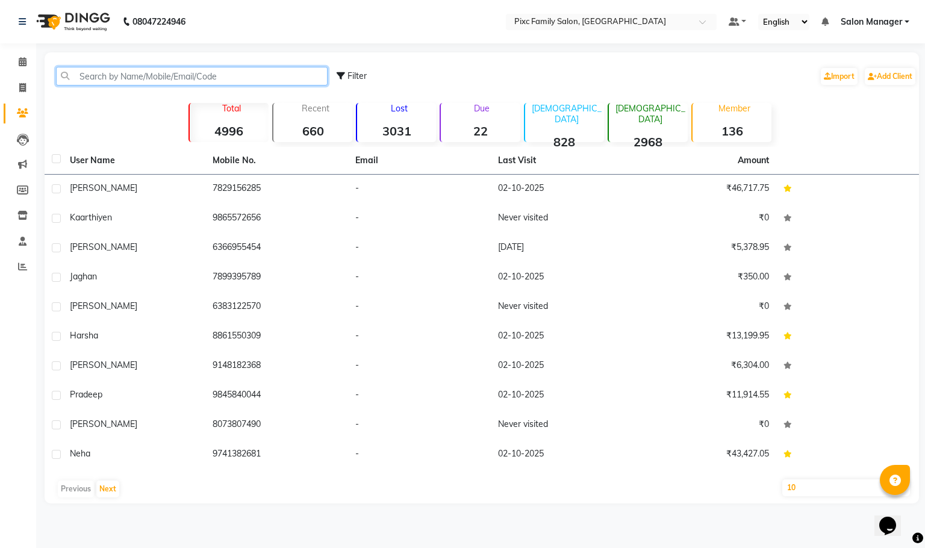
click at [132, 76] on input "text" at bounding box center [192, 76] width 272 height 19
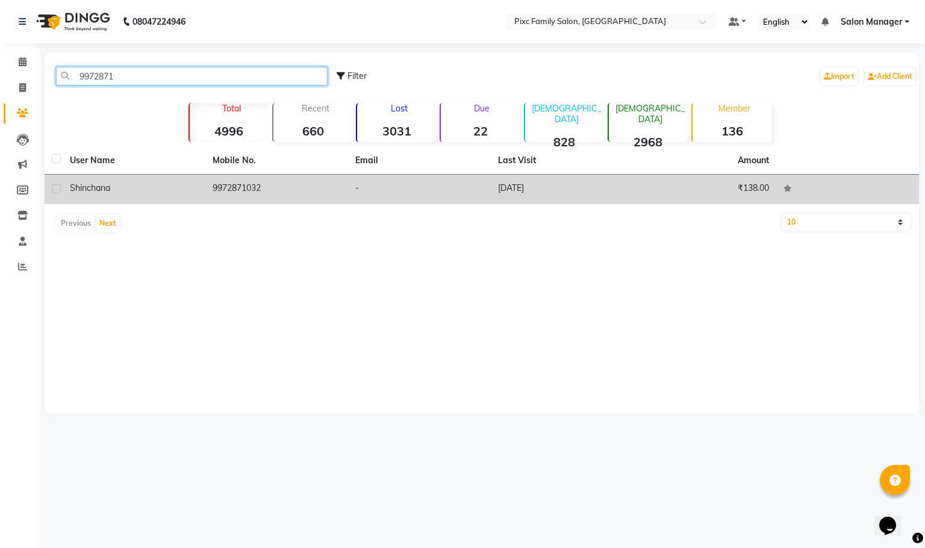
type input "9972871"
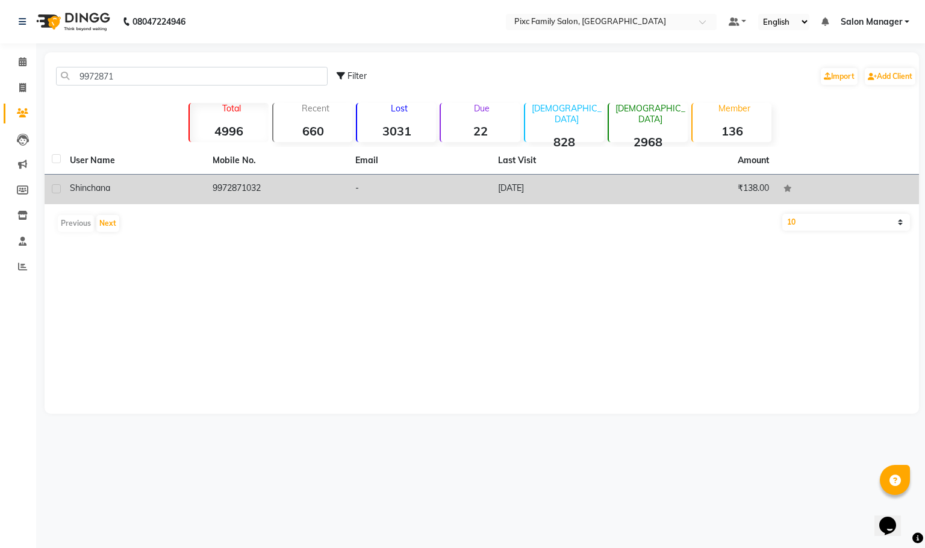
click at [170, 187] on div "shinchana" at bounding box center [134, 188] width 128 height 13
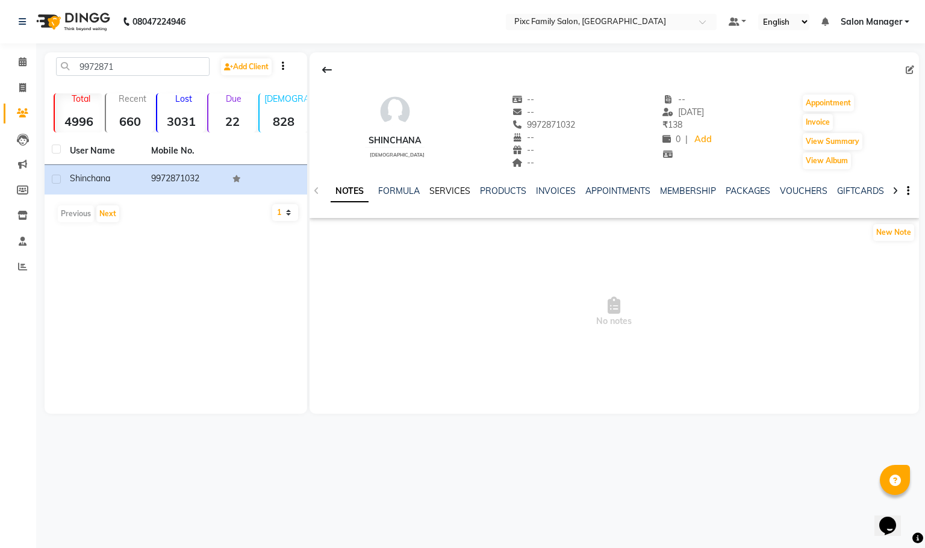
click at [461, 187] on link "SERVICES" at bounding box center [449, 190] width 41 height 11
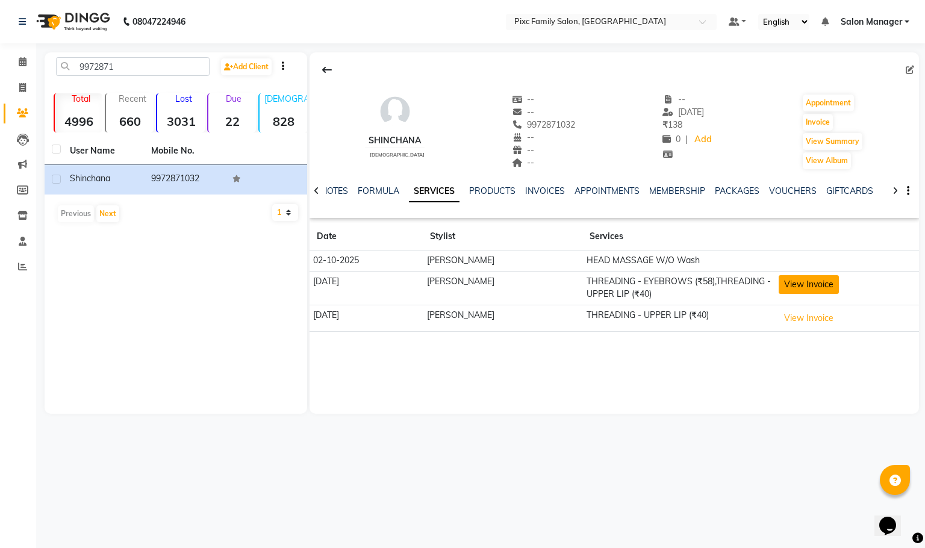
click at [780, 290] on button "View Invoice" at bounding box center [809, 284] width 60 height 19
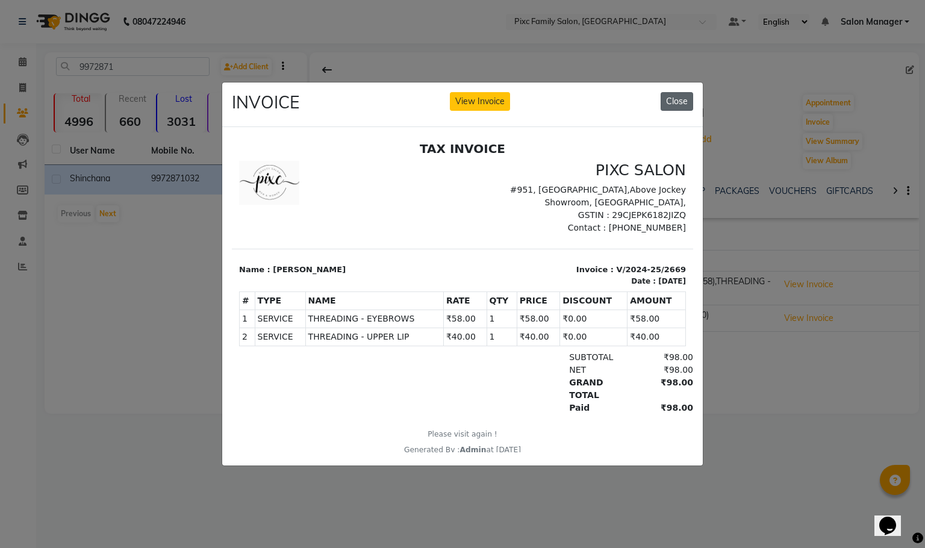
click at [678, 98] on button "Close" at bounding box center [677, 101] width 33 height 19
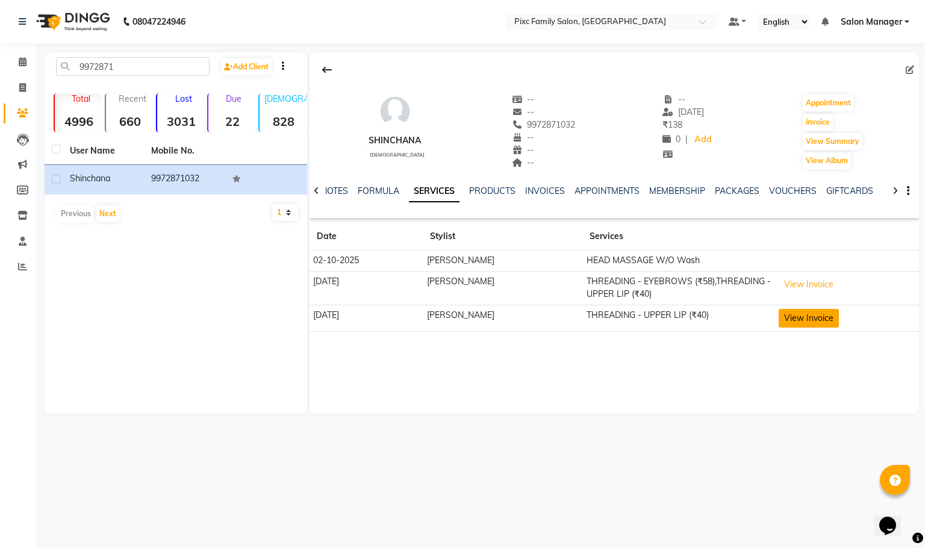
click at [788, 315] on button "View Invoice" at bounding box center [809, 318] width 60 height 19
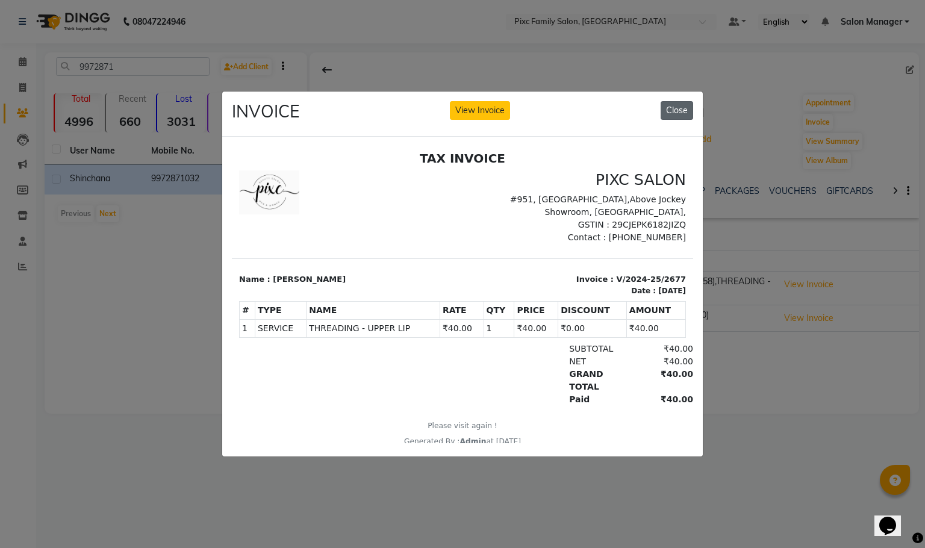
click at [671, 105] on button "Close" at bounding box center [677, 110] width 33 height 19
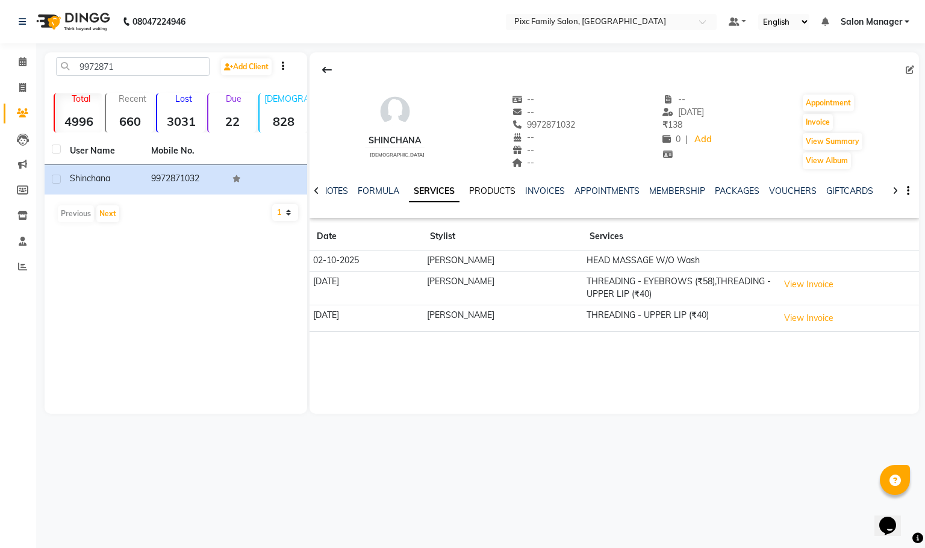
click at [500, 193] on link "PRODUCTS" at bounding box center [492, 190] width 46 height 11
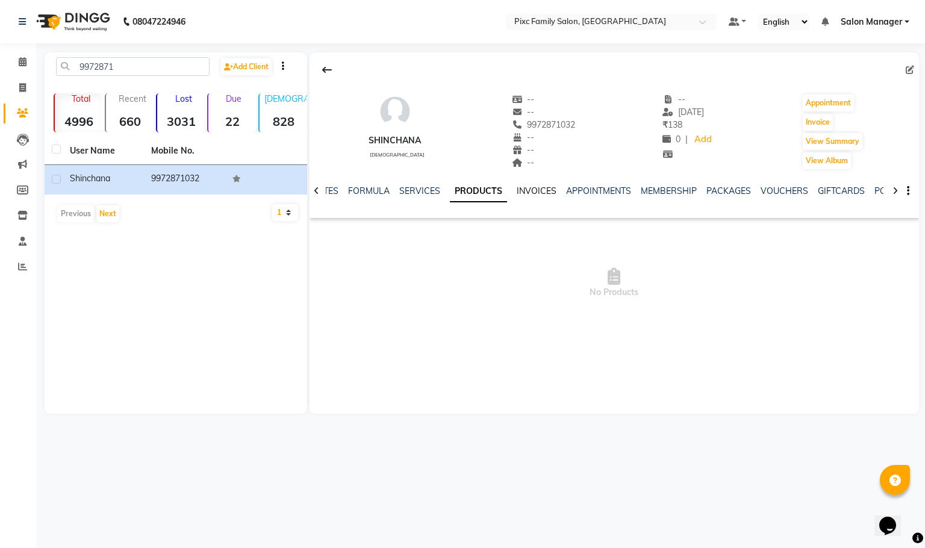
click at [541, 188] on link "INVOICES" at bounding box center [537, 190] width 40 height 11
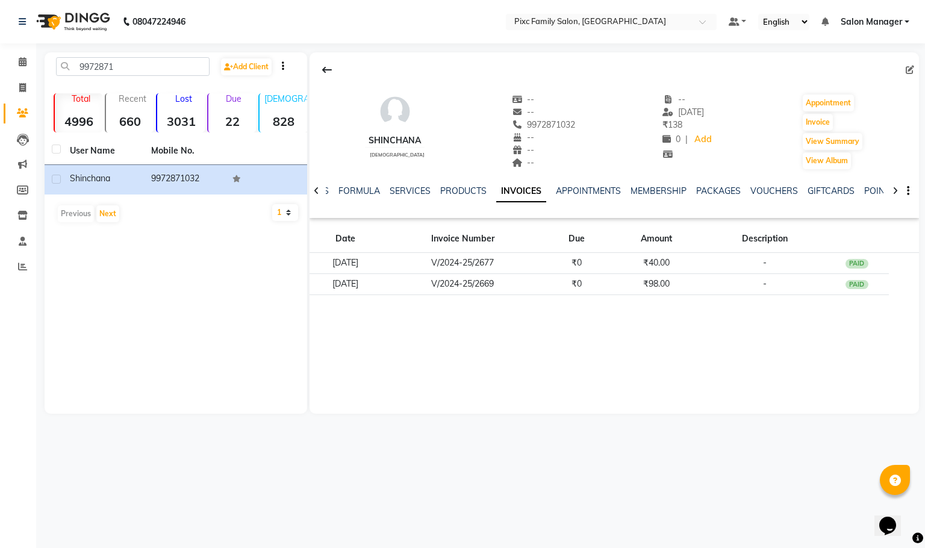
click at [574, 185] on div "APPOINTMENTS" at bounding box center [588, 191] width 65 height 13
click at [315, 188] on icon at bounding box center [316, 191] width 5 height 8
click at [322, 184] on div at bounding box center [317, 189] width 14 height 23
click at [318, 190] on icon at bounding box center [316, 191] width 5 height 8
click at [318, 190] on div "NOTES FORMULA SERVICES PRODUCTS INVOICES APPOINTMENTS MEMBERSHIP PACKAGES VOUCH…" at bounding box center [614, 191] width 609 height 42
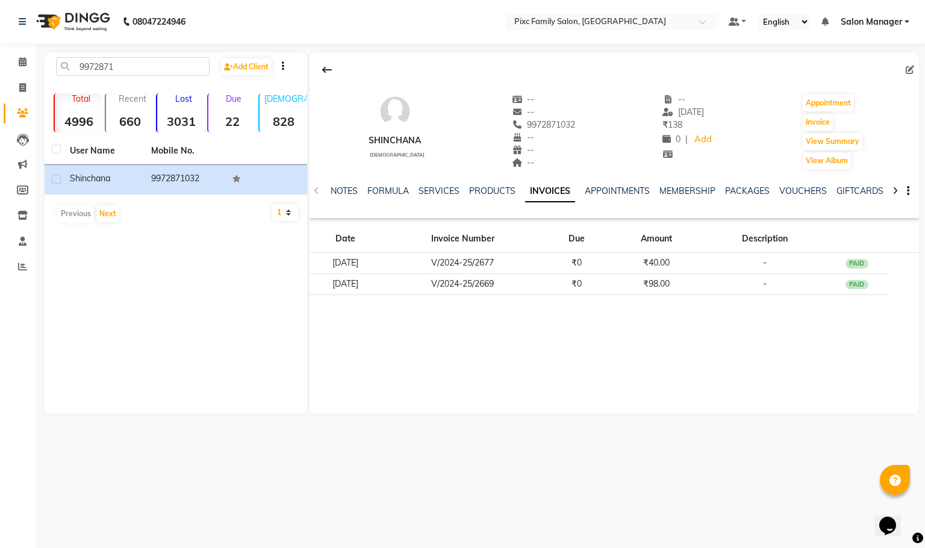
click at [318, 190] on div "NOTES FORMULA SERVICES PRODUCTS INVOICES APPOINTMENTS MEMBERSHIP PACKAGES VOUCH…" at bounding box center [614, 191] width 609 height 42
click at [349, 190] on link "NOTES" at bounding box center [344, 190] width 27 height 11
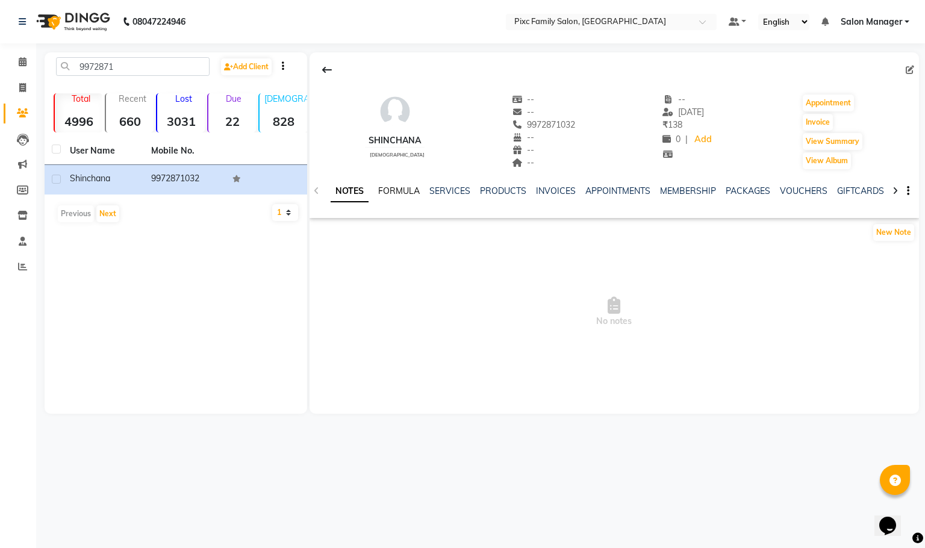
click at [402, 191] on link "FORMULA" at bounding box center [399, 190] width 42 height 11
click at [429, 188] on link "SERVICES" at bounding box center [448, 190] width 41 height 11
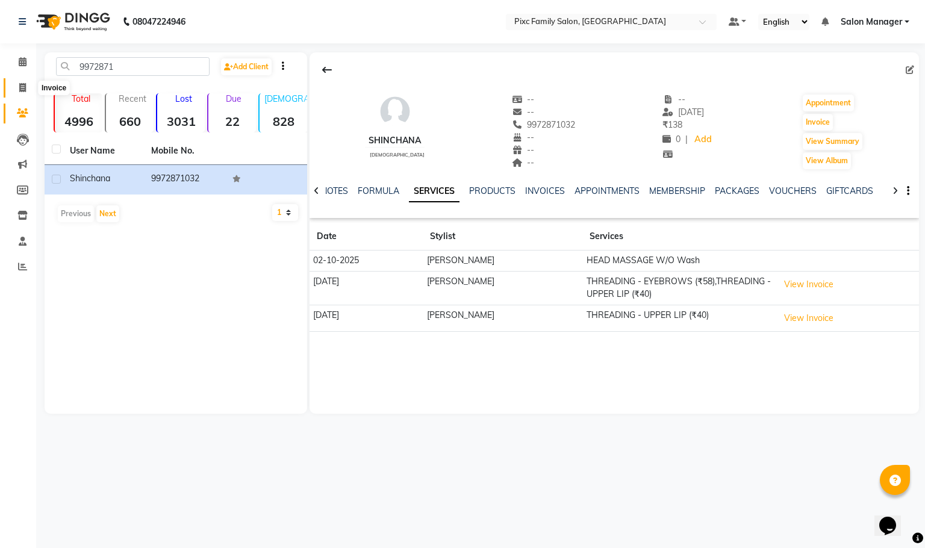
click at [17, 81] on span at bounding box center [22, 88] width 21 height 14
select select "service"
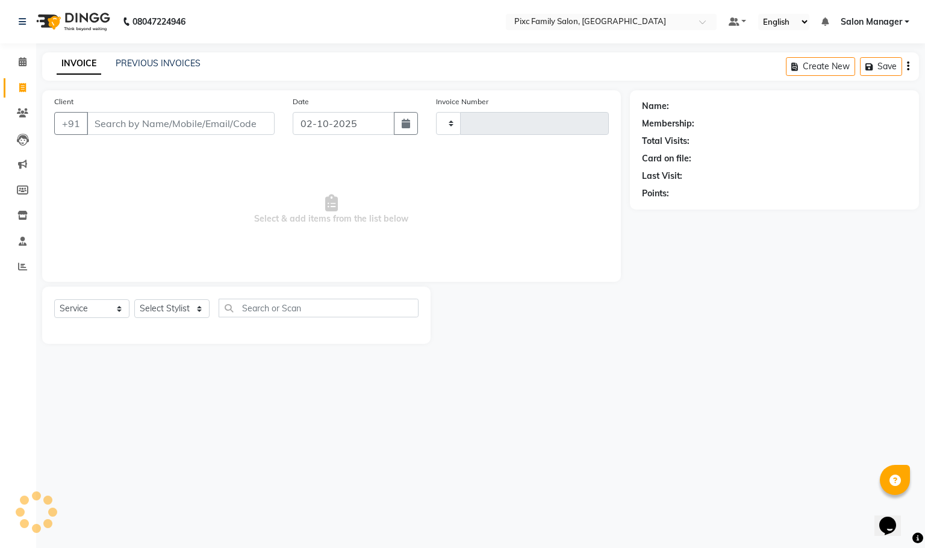
type input "1961"
select select "3509"
click at [134, 119] on input "Client" at bounding box center [181, 123] width 188 height 23
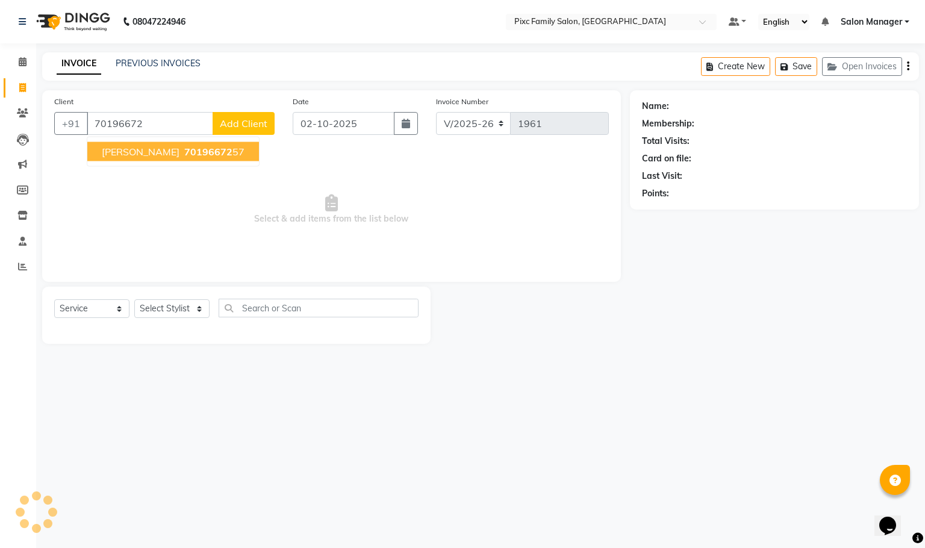
click at [184, 147] on span "70196672" at bounding box center [208, 152] width 48 height 12
type input "7019667257"
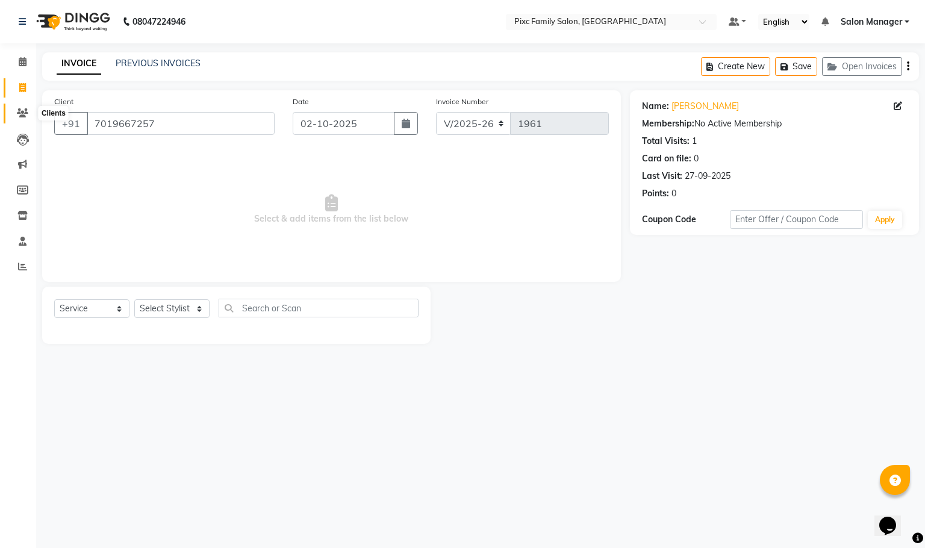
click at [23, 110] on icon at bounding box center [22, 112] width 11 height 9
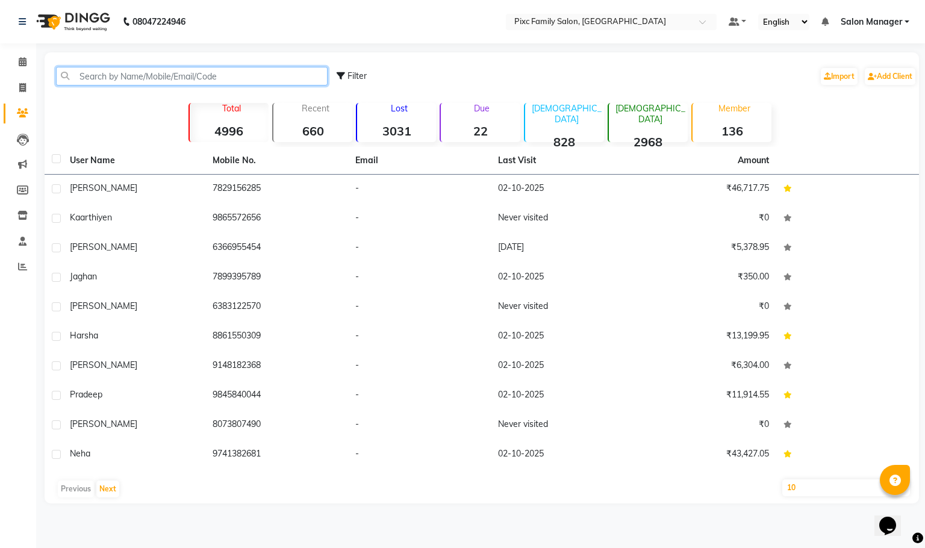
click at [192, 72] on input "text" at bounding box center [192, 76] width 272 height 19
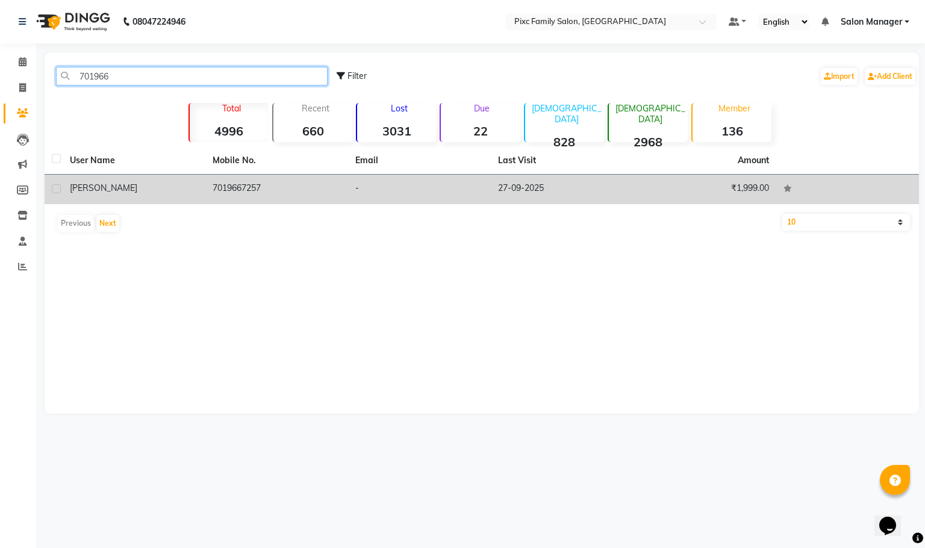
type input "701966"
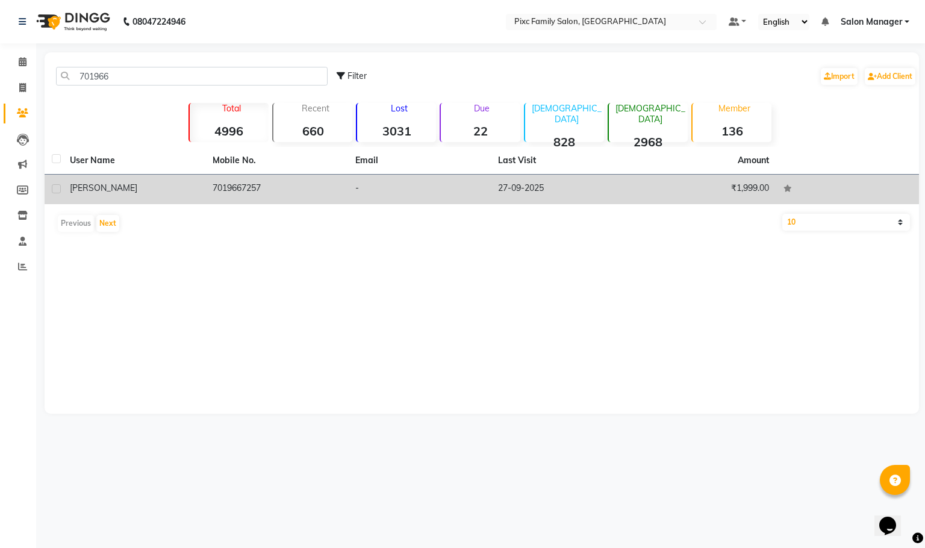
click at [76, 196] on td "[PERSON_NAME]" at bounding box center [134, 190] width 143 height 30
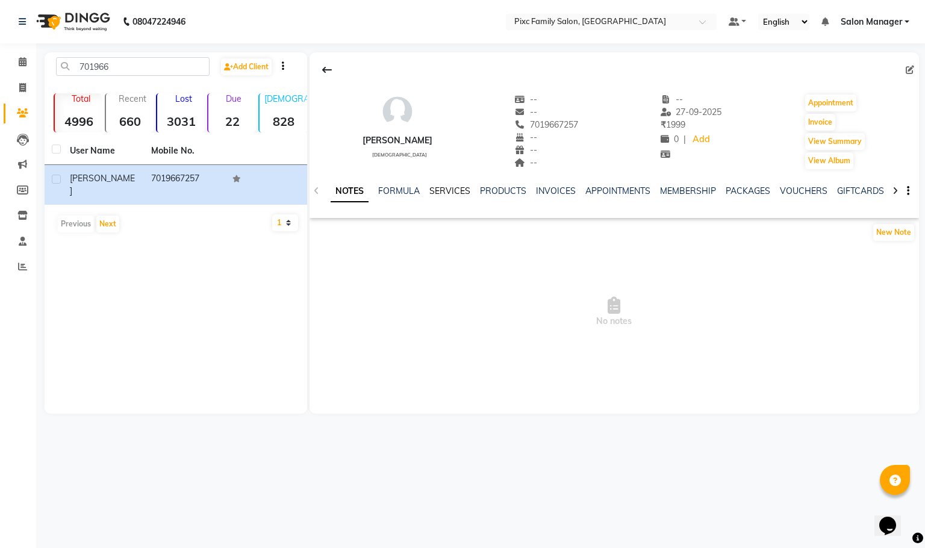
click at [450, 190] on link "SERVICES" at bounding box center [449, 190] width 41 height 11
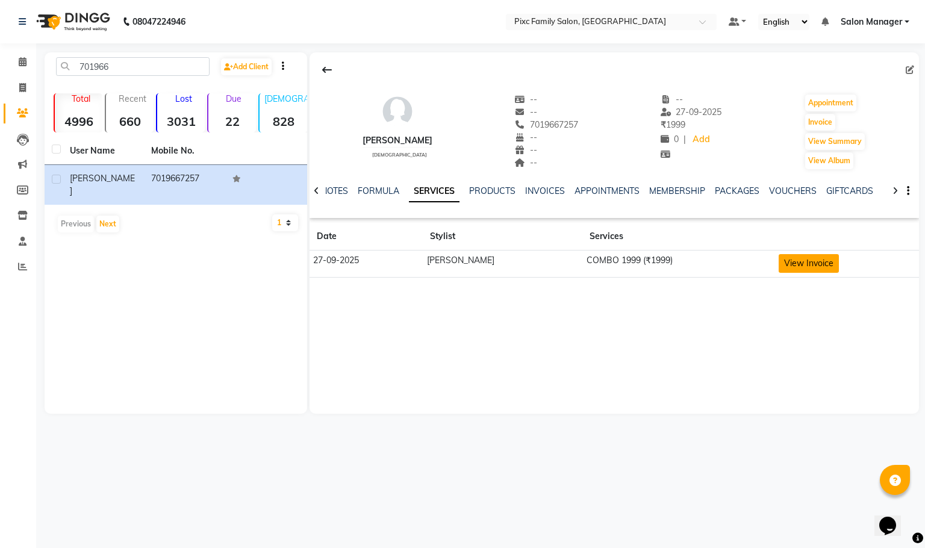
click at [810, 264] on button "View Invoice" at bounding box center [809, 263] width 60 height 19
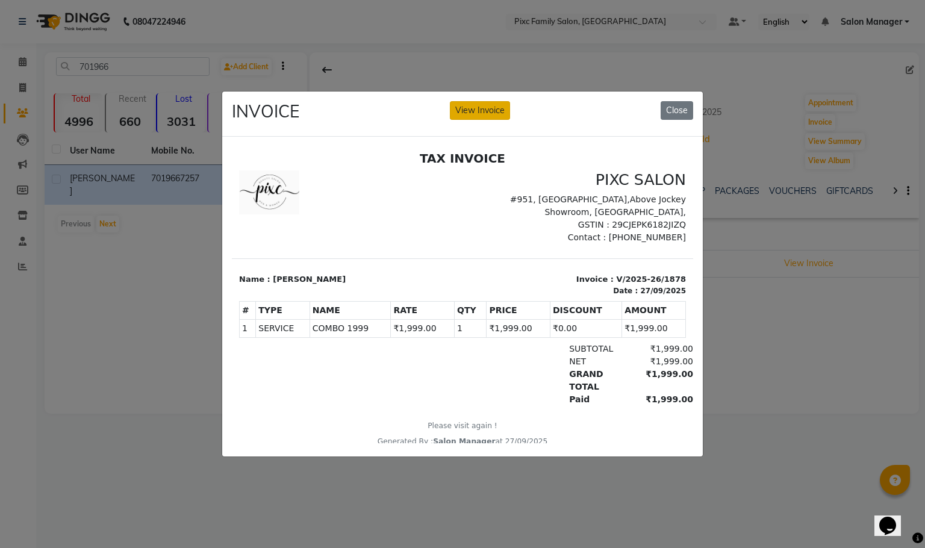
click at [486, 107] on button "View Invoice" at bounding box center [480, 110] width 60 height 19
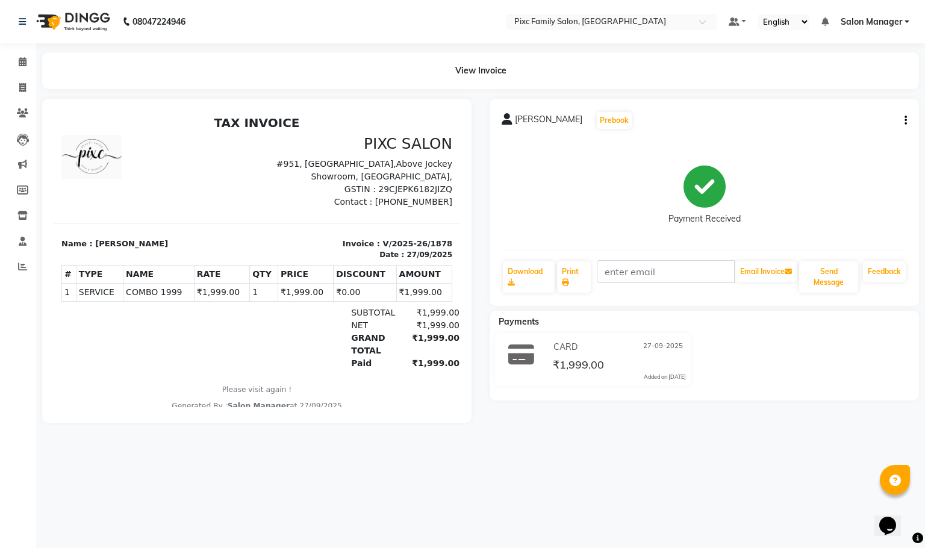
click at [905, 120] on icon "button" at bounding box center [906, 120] width 2 height 1
click at [846, 112] on div "Split Service Amount" at bounding box center [845, 112] width 83 height 15
select select "52979"
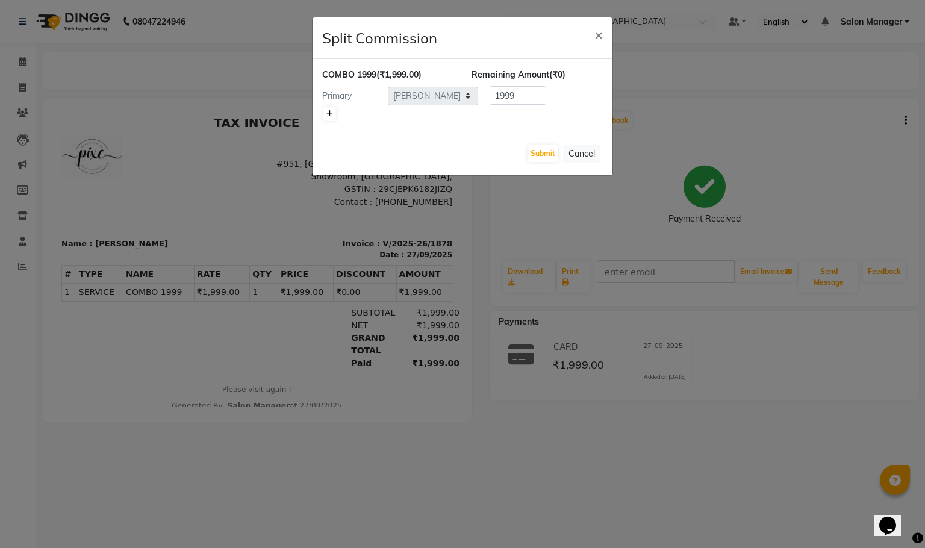
click at [331, 117] on icon at bounding box center [329, 113] width 7 height 7
type input "999.5"
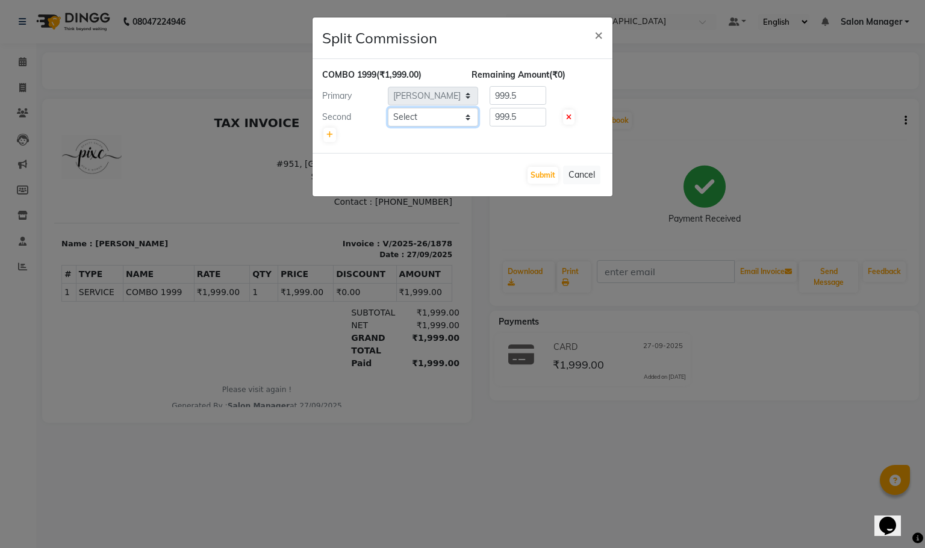
click at [423, 118] on select "Select [PERSON_NAME] [PERSON_NAME] [PERSON_NAME] Aparna P [PERSON_NAME] [PERSON…" at bounding box center [433, 117] width 90 height 19
select select "66498"
click at [388, 108] on select "Select [PERSON_NAME] [PERSON_NAME] [PERSON_NAME] Aparna P [PERSON_NAME] [PERSON…" at bounding box center [433, 117] width 90 height 19
click at [524, 116] on input "999.5" at bounding box center [518, 117] width 57 height 19
type input "9"
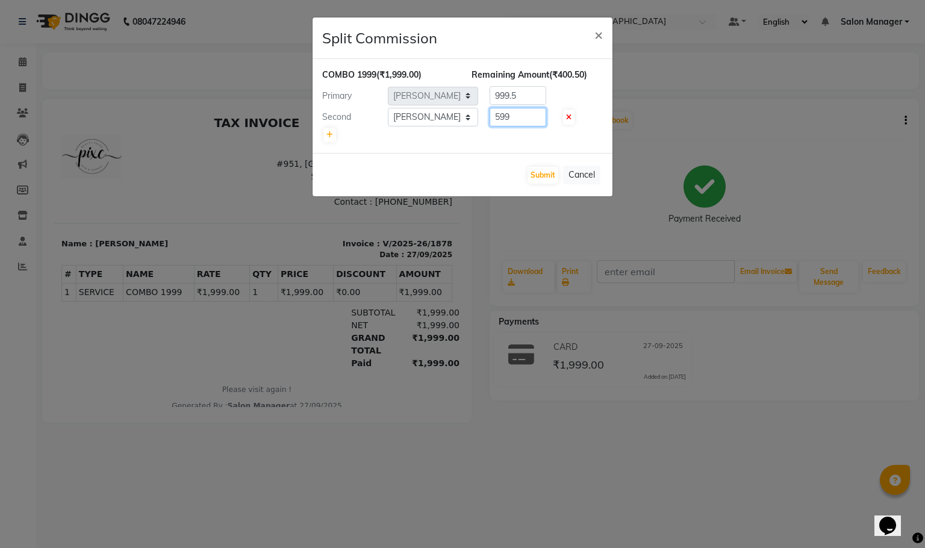
type input "599"
click at [497, 151] on div "COMBO 1999 (₹1,999.00) Remaining Amount (₹400.50) Primary Select [PERSON_NAME] …" at bounding box center [463, 106] width 300 height 94
click at [526, 100] on input "999.5" at bounding box center [518, 95] width 57 height 19
type input "9"
type input "1400"
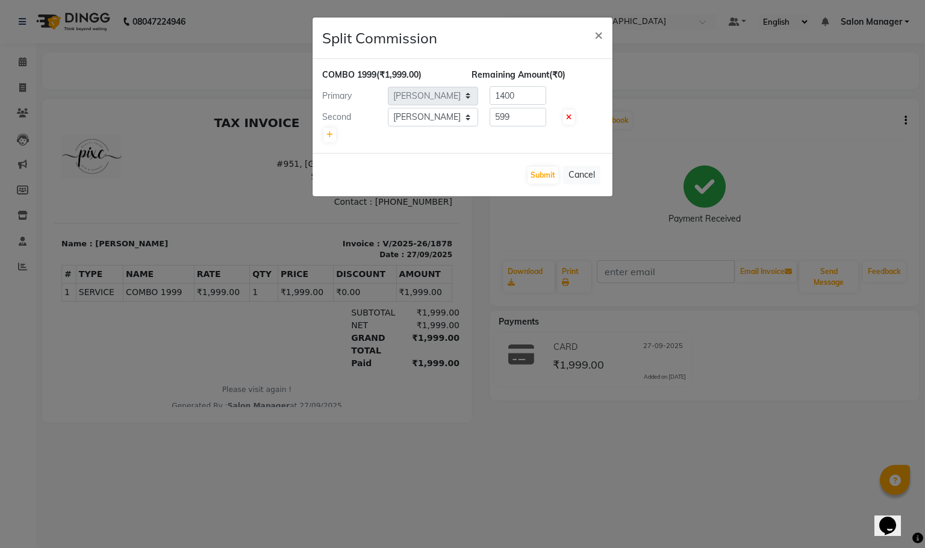
click at [495, 135] on div at bounding box center [462, 134] width 281 height 17
click at [538, 177] on button "Submit" at bounding box center [543, 175] width 31 height 17
